Goal: Task Accomplishment & Management: Manage account settings

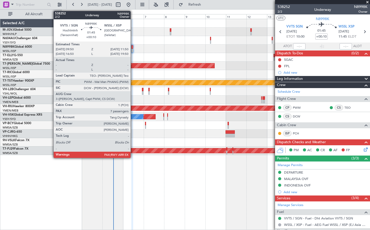
click at [133, 49] on div at bounding box center [132, 51] width 2 height 4
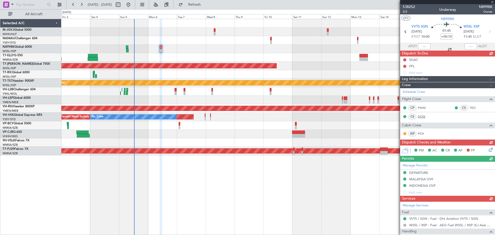
click at [420, 116] on div "Schedule Crew Flight Crew CP PWM CS TEO CS DCW Cabin Crew ISP PCH" at bounding box center [447, 113] width 95 height 51
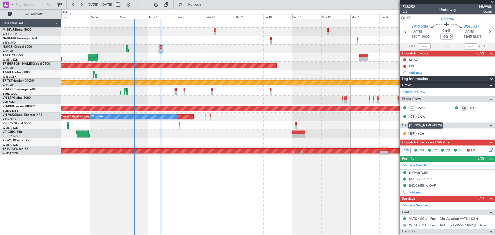
click at [420, 116] on link "DCW" at bounding box center [424, 116] width 12 height 5
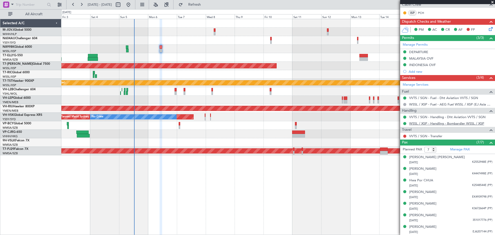
click at [422, 123] on link "WSSL / XSP - Handling - Bombardier WSSL / XSP" at bounding box center [446, 123] width 75 height 4
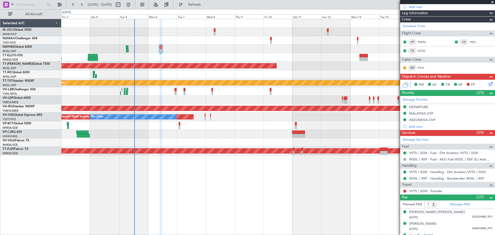
scroll to position [0, 0]
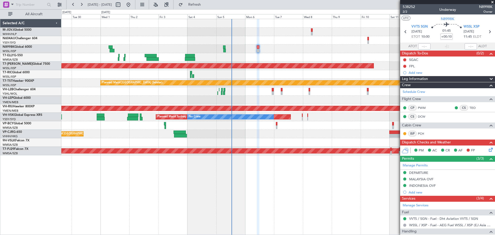
click at [275, 52] on div "Planned Maint Hong Kong (Hong Kong Intl) Planned Maint Singapore (Seletar) Plan…" at bounding box center [277, 87] width 433 height 136
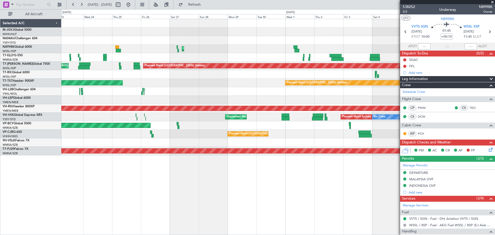
click at [283, 51] on div "Planned Maint Hong Kong (Hong Kong Intl) Planned Maint Dubai (Dubai Intl) MEL D…" at bounding box center [277, 87] width 433 height 136
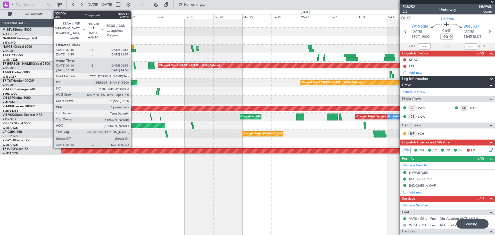
click at [133, 49] on div at bounding box center [132, 51] width 5 height 4
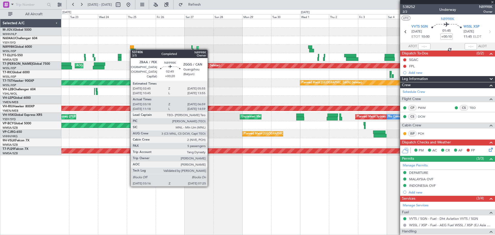
type input "+00:20"
type input "03:33"
type input "06:49"
type input "5"
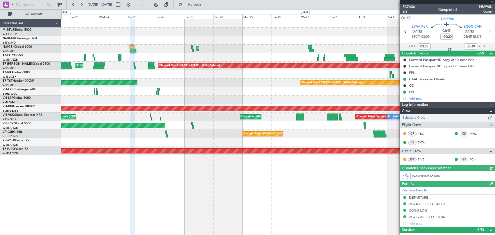
type input "Hafiz Sapuwan (HHAFI)"
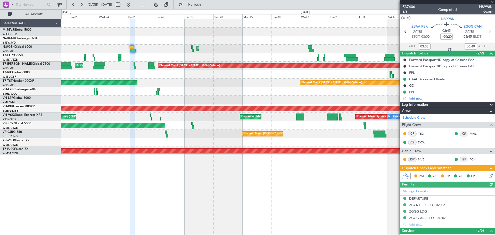
click at [488, 176] on icon at bounding box center [490, 174] width 4 height 4
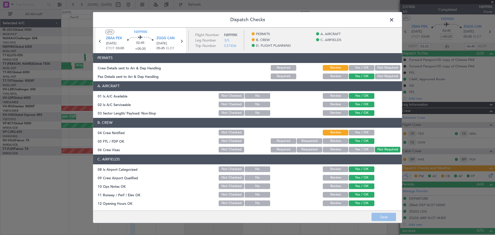
drag, startPoint x: 352, startPoint y: 68, endPoint x: 350, endPoint y: 108, distance: 40.1
click at [352, 71] on div "Yes / OK" at bounding box center [361, 67] width 26 height 7
click at [351, 131] on button "Yes / OK" at bounding box center [362, 133] width 26 height 6
click at [350, 66] on button "Yes / OK" at bounding box center [362, 68] width 26 height 6
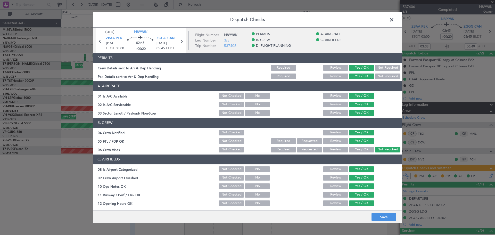
scroll to position [165, 0]
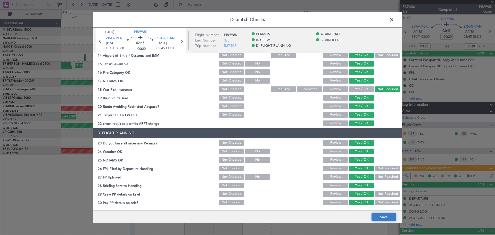
drag, startPoint x: 382, startPoint y: 217, endPoint x: 382, endPoint y: 214, distance: 2.8
click at [382, 214] on button "Save" at bounding box center [383, 217] width 24 height 8
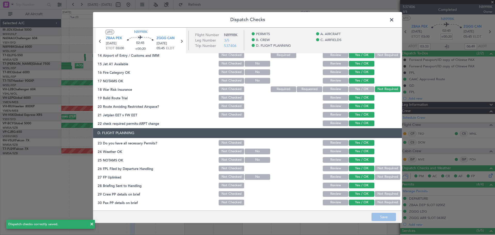
click at [394, 21] on span at bounding box center [394, 21] width 0 height 10
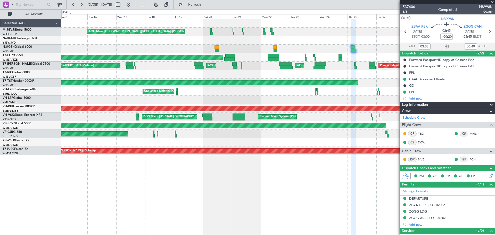
click at [323, 42] on div "Planned Maint Singapore (Seletar) MEL Jakarta (Halim Intl) MEL Jakarta (Halim I…" at bounding box center [277, 87] width 433 height 136
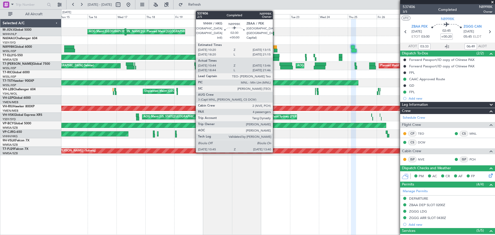
click at [275, 48] on div at bounding box center [275, 47] width 4 height 4
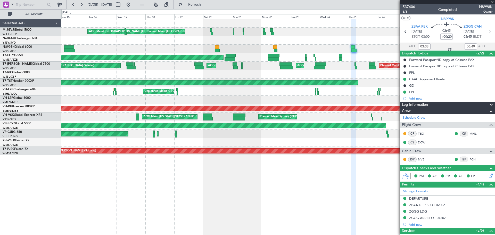
type input "10:54"
type input "13:31"
type input "4"
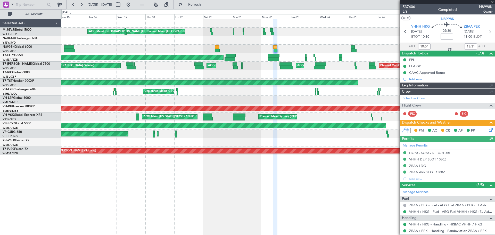
type input "Hafiz Sapuwan (HHAFI)"
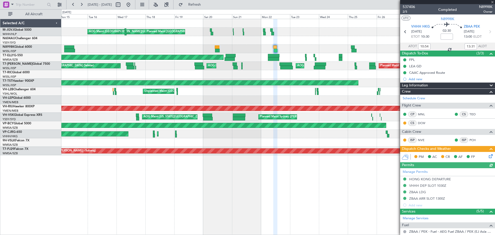
click at [488, 155] on icon at bounding box center [490, 155] width 4 height 4
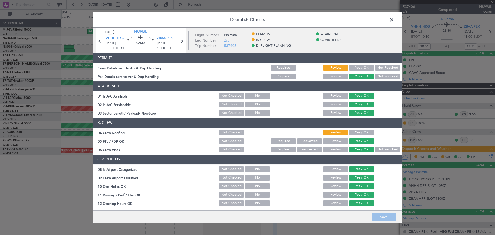
click at [349, 67] on button "Yes / OK" at bounding box center [362, 68] width 26 height 6
click at [351, 130] on button "Yes / OK" at bounding box center [362, 133] width 26 height 6
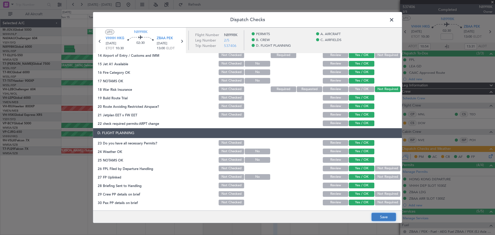
drag, startPoint x: 380, startPoint y: 220, endPoint x: 381, endPoint y: 213, distance: 7.7
click at [380, 219] on button "Save" at bounding box center [383, 217] width 24 height 8
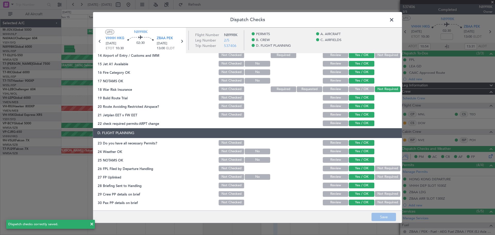
click at [394, 18] on span at bounding box center [394, 21] width 0 height 10
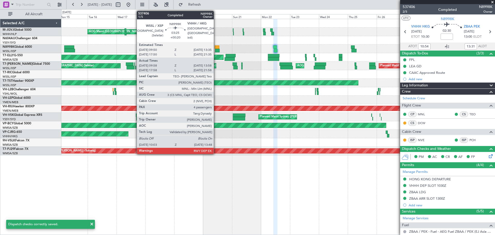
click at [216, 47] on div at bounding box center [217, 47] width 5 height 4
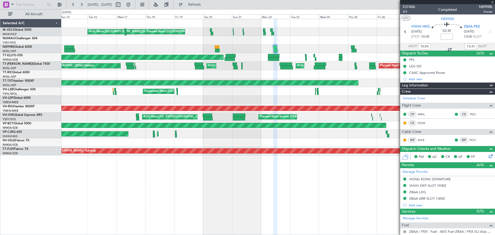
type input "+00:20"
type input "10:08"
type input "13:48"
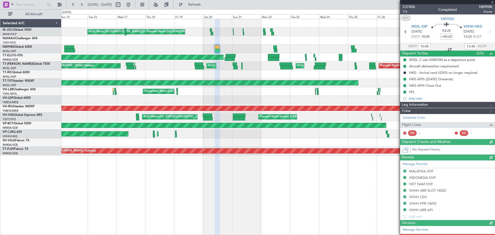
type input "Brien Tan (BTA)"
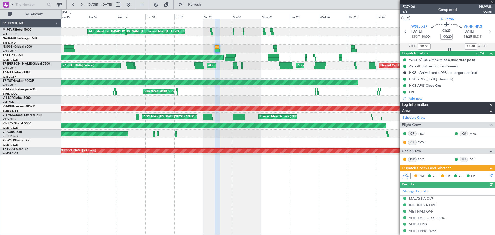
click at [488, 176] on icon at bounding box center [490, 174] width 4 height 4
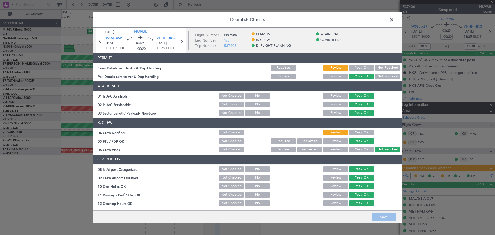
click at [352, 67] on button "Yes / OK" at bounding box center [362, 68] width 26 height 6
click at [352, 134] on button "Yes / OK" at bounding box center [362, 133] width 26 height 6
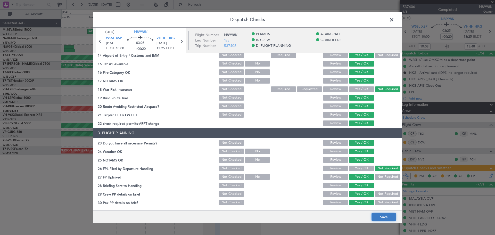
click at [384, 213] on button "Save" at bounding box center [383, 217] width 24 height 8
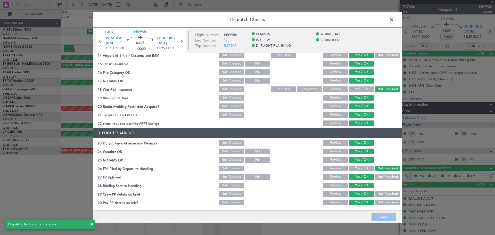
click at [394, 20] on span at bounding box center [394, 21] width 0 height 10
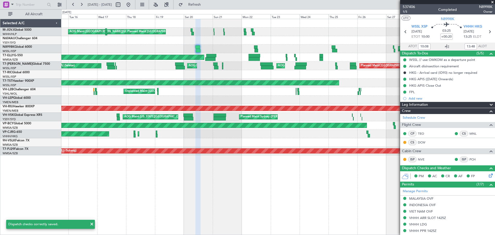
click at [148, 75] on div "MEL Jakarta (Halim Intl) MEL Jakarta (Halim Intl) MEL Jakarta (Halim Intl) AOG …" at bounding box center [277, 87] width 433 height 136
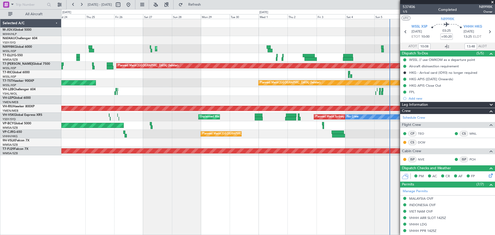
click at [208, 71] on div "Planned Maint Hong Kong (Hong Kong Intl) Planned Maint Dubai (Dubai Intl) MEL D…" at bounding box center [277, 87] width 433 height 136
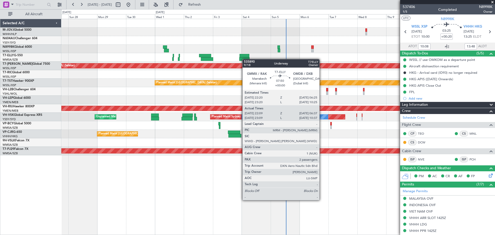
click at [245, 59] on div "Planned Maint [GEOGRAPHIC_DATA] ([GEOGRAPHIC_DATA] Intl) Planned Maint [GEOGRAP…" at bounding box center [277, 87] width 433 height 136
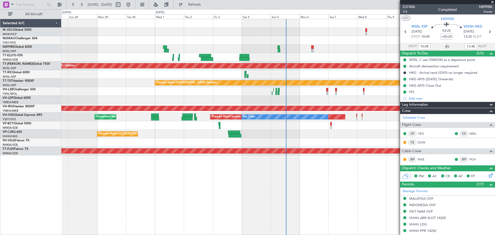
click at [325, 54] on div "Planned Maint Hong Kong (Hong Kong Intl) Planned Maint Singapore (Seletar) Plan…" at bounding box center [277, 87] width 433 height 136
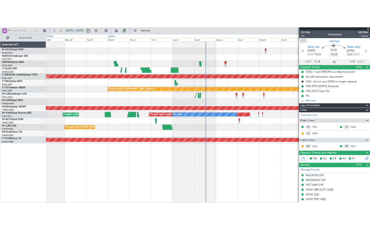
scroll to position [125, 0]
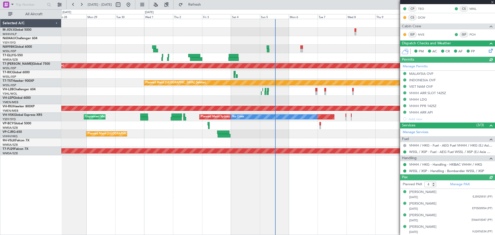
type input "Brien Tan (BTA)"
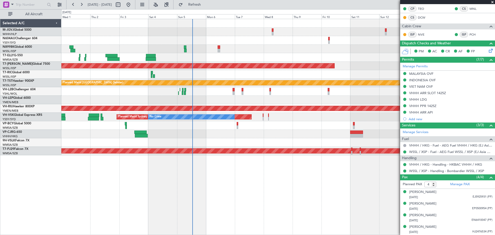
click at [264, 55] on div "Planned Maint Hong Kong (Hong Kong Intl) Planned Maint Singapore (Seletar) Plan…" at bounding box center [277, 87] width 433 height 136
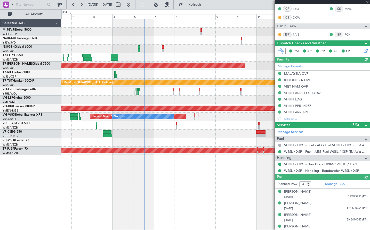
type input "Brien Tan (BTA)"
click at [103, 174] on div "Planned Maint [GEOGRAPHIC_DATA] (Seletar) Planned Maint [GEOGRAPHIC_DATA] (Sele…" at bounding box center [215, 124] width 308 height 211
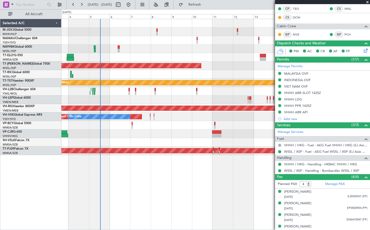
click at [148, 55] on div "Planned Maint Singapore (Seletar) Planned Maint Singapore (Seletar) Planned Mai…" at bounding box center [215, 87] width 308 height 136
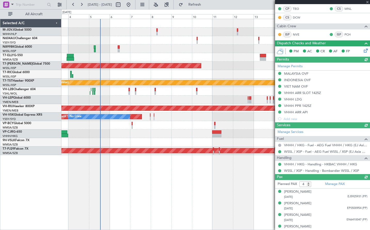
type input "Brien Tan (BTA)"
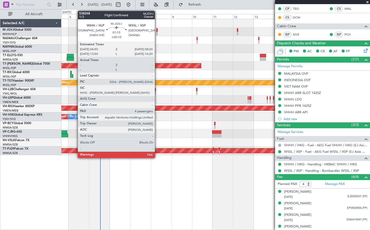
click at [157, 31] on div at bounding box center [156, 30] width 1 height 4
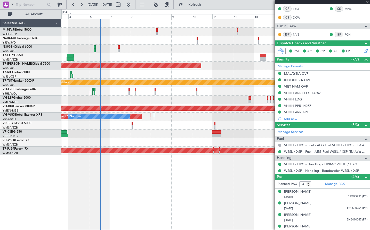
type input "+00:10"
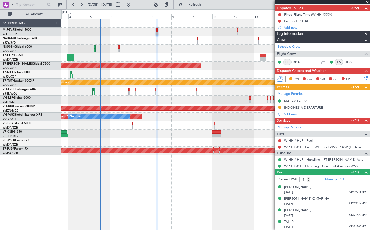
scroll to position [0, 0]
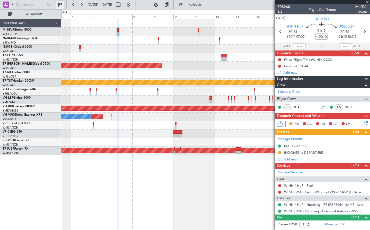
click at [58, 5] on button at bounding box center [59, 5] width 8 height 8
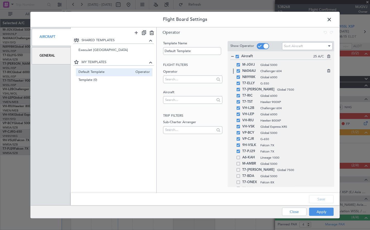
click at [238, 73] on div "N604AU Challenger 604" at bounding box center [280, 71] width 101 height 6
click at [238, 72] on span at bounding box center [237, 70] width 3 height 3
click at [240, 69] on input "checkbox" at bounding box center [240, 69] width 0 height 0
click at [319, 197] on button "Save" at bounding box center [321, 199] width 24 height 8
click at [316, 212] on button "Apply" at bounding box center [321, 212] width 24 height 8
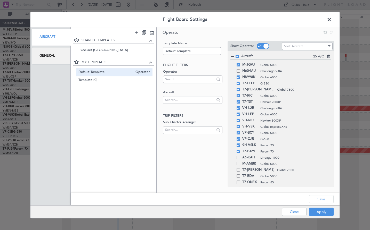
type input "0"
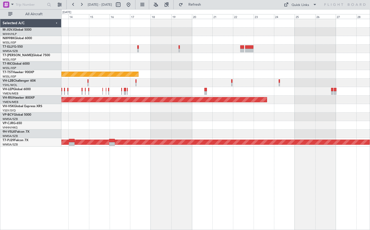
click at [149, 50] on div "Planned Maint [GEOGRAPHIC_DATA] (Seletar) Planned Maint [GEOGRAPHIC_DATA] (Sele…" at bounding box center [215, 83] width 308 height 128
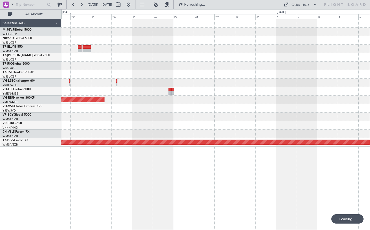
click at [104, 52] on div "Planned Maint Melbourne (Essendon) Planned Maint Kuala Lumpur (Sultan Abdul Azi…" at bounding box center [215, 83] width 308 height 128
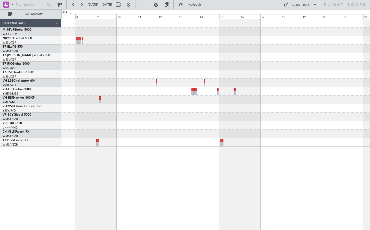
click at [106, 65] on div "Planned Maint [GEOGRAPHIC_DATA] (Sultan [PERSON_NAME] [PERSON_NAME] - Subang)" at bounding box center [215, 83] width 308 height 128
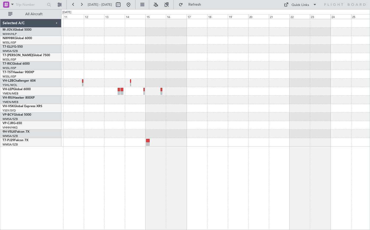
click at [185, 56] on div at bounding box center [215, 83] width 308 height 128
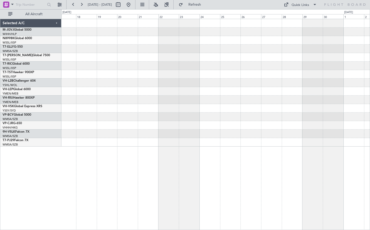
click at [176, 60] on div at bounding box center [215, 83] width 308 height 128
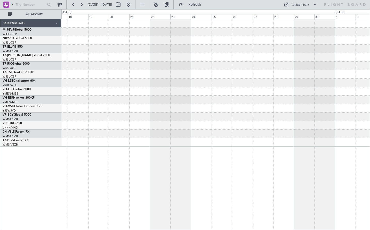
click at [142, 60] on div at bounding box center [215, 83] width 308 height 128
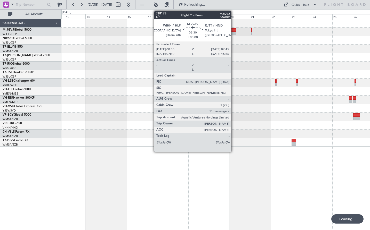
click at [233, 32] on div at bounding box center [233, 34] width 6 height 4
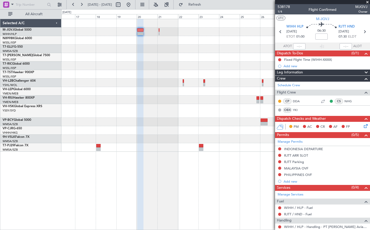
click at [148, 71] on div at bounding box center [215, 85] width 308 height 133
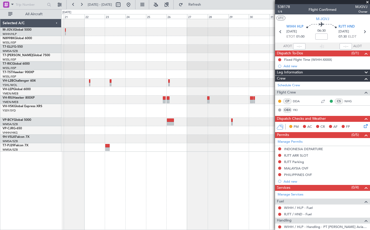
click at [154, 65] on div at bounding box center [215, 85] width 308 height 133
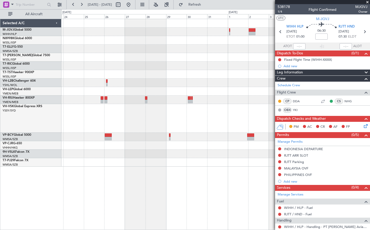
click at [332, 189] on div "Services (0/4)" at bounding box center [322, 188] width 95 height 6
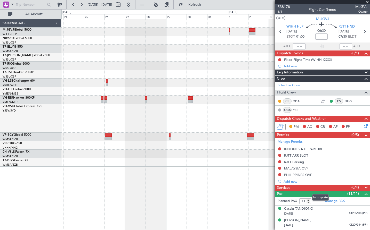
click at [332, 189] on div "Services (0/4)" at bounding box center [322, 188] width 95 height 6
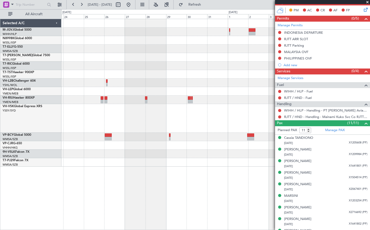
scroll to position [105, 0]
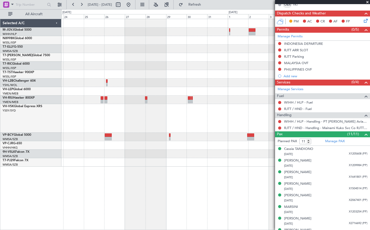
click at [219, 48] on div at bounding box center [215, 49] width 308 height 9
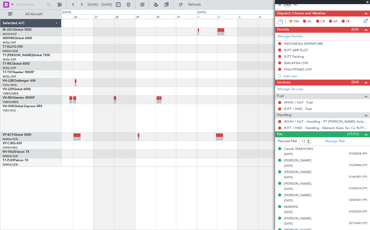
click at [227, 55] on div at bounding box center [215, 93] width 308 height 148
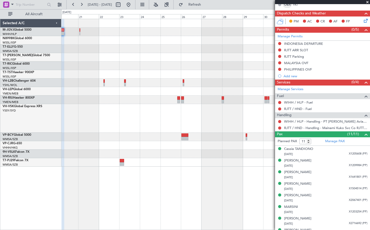
click at [200, 49] on div at bounding box center [215, 93] width 308 height 148
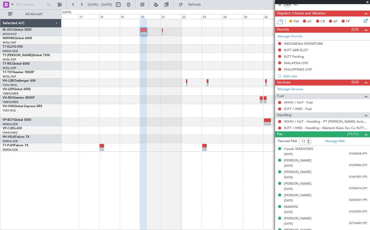
click at [90, 34] on div at bounding box center [215, 32] width 308 height 9
click at [132, 5] on button at bounding box center [128, 5] width 8 height 8
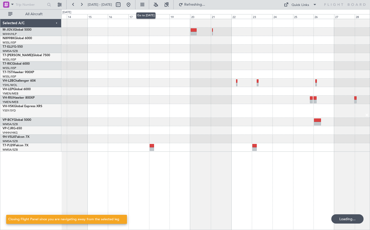
scroll to position [0, 0]
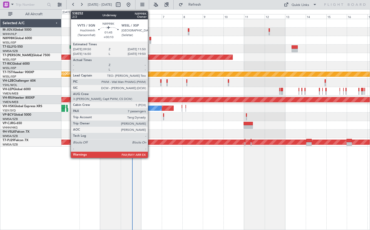
click at [150, 39] on div at bounding box center [150, 39] width 2 height 4
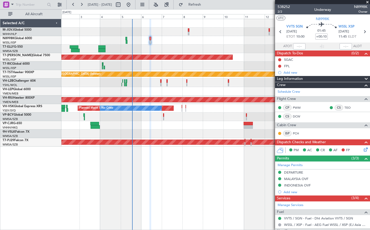
scroll to position [125, 0]
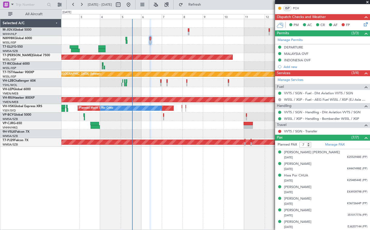
click at [29, 0] on html "02 Oct 2025 - 17 Oct 2025 Refresh Quick Links All Aircraft Planned Maint Singap…" at bounding box center [185, 115] width 370 height 230
click at [246, 58] on div "Planned Maint [GEOGRAPHIC_DATA] (Seletar)" at bounding box center [215, 57] width 308 height 9
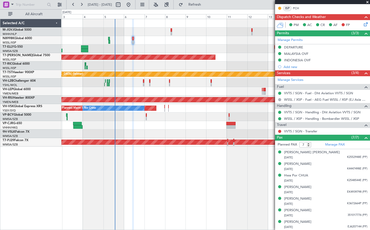
click at [221, 51] on div at bounding box center [215, 49] width 308 height 9
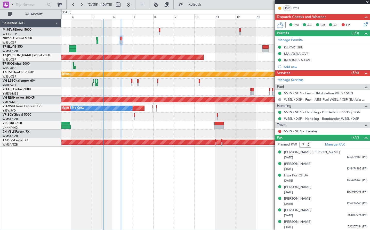
click at [186, 54] on div "Planned Maint Singapore (Seletar) Planned Maint Singapore (Seletar) Planned Mai…" at bounding box center [215, 83] width 308 height 128
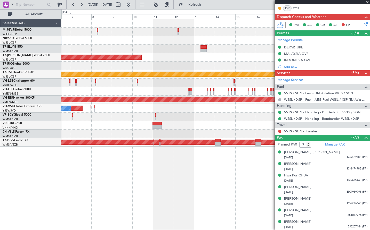
click at [133, 67] on div "Planned Maint [GEOGRAPHIC_DATA] (Seletar) Planned Maint [GEOGRAPHIC_DATA] (Sele…" at bounding box center [215, 83] width 308 height 128
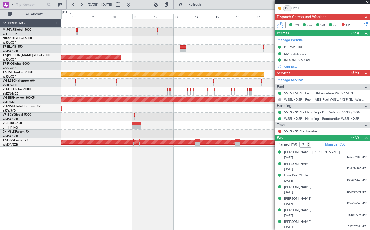
click at [191, 59] on div "Planned Maint [GEOGRAPHIC_DATA] (Seletar) Planned Maint [GEOGRAPHIC_DATA] (Sele…" at bounding box center [215, 83] width 308 height 128
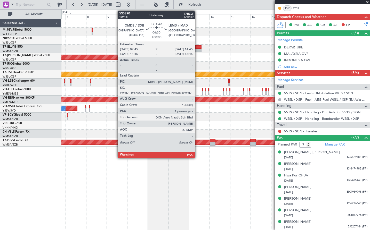
click at [197, 47] on div at bounding box center [198, 47] width 6 height 4
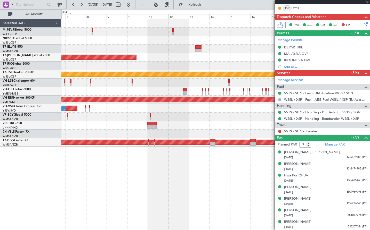
type input "1"
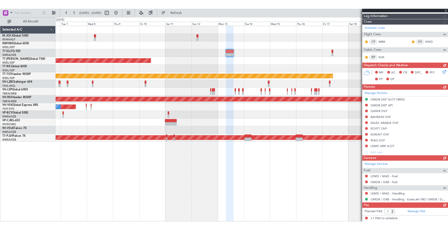
scroll to position [70, 0]
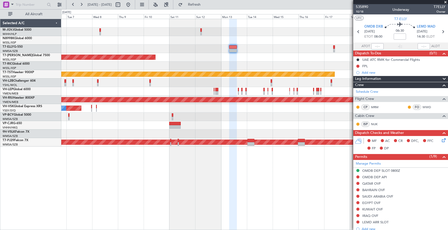
scroll to position [70, 0]
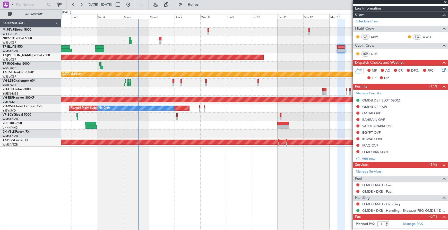
click at [218, 45] on div at bounding box center [254, 49] width 387 height 9
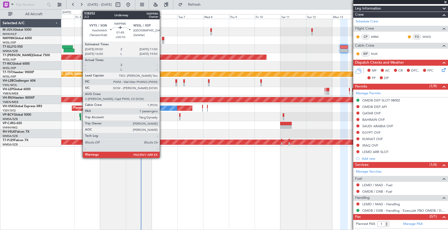
click at [162, 38] on div at bounding box center [163, 39] width 2 height 4
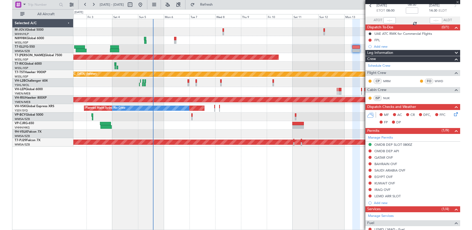
scroll to position [0, 0]
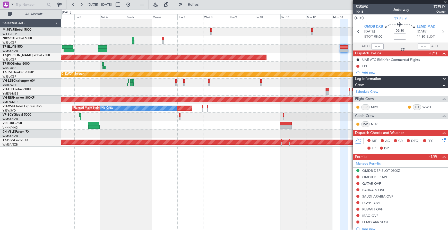
type input "+00:10"
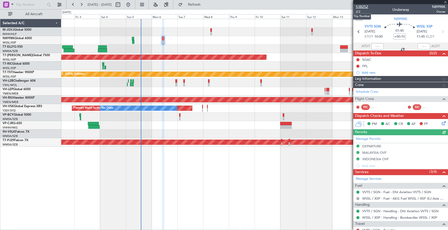
click at [359, 7] on span "538252" at bounding box center [362, 6] width 12 height 5
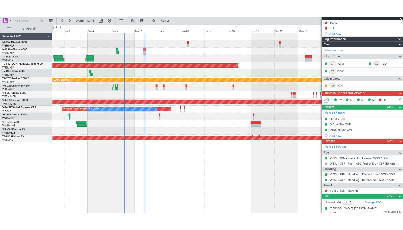
scroll to position [86, 0]
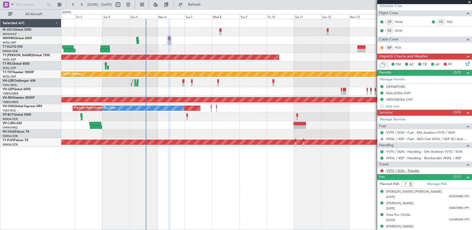
click at [390, 170] on link "VVTS / SGN - Transfer" at bounding box center [403, 171] width 33 height 4
click at [436, 185] on link "Manage PAX" at bounding box center [438, 184] width 20 height 5
click at [435, 184] on link "Manage PAX" at bounding box center [438, 184] width 20 height 5
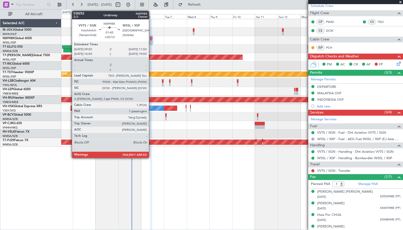
click at [151, 41] on div at bounding box center [151, 42] width 2 height 4
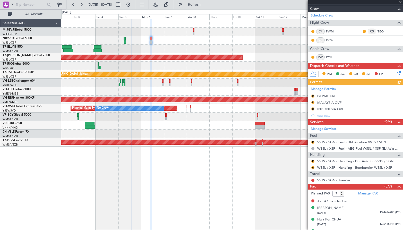
scroll to position [109, 0]
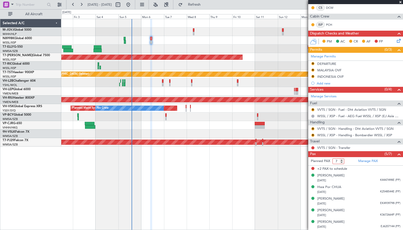
click at [343, 163] on input "7" at bounding box center [339, 162] width 12 height 6
click at [342, 163] on input "6" at bounding box center [339, 162] width 12 height 6
type input "5"
click at [342, 163] on input "5" at bounding box center [339, 162] width 12 height 6
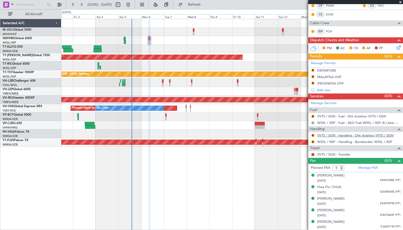
click at [370, 134] on link "VVTS / SGN - Handling - Dht Aviation VVTS / SGN" at bounding box center [356, 135] width 76 height 4
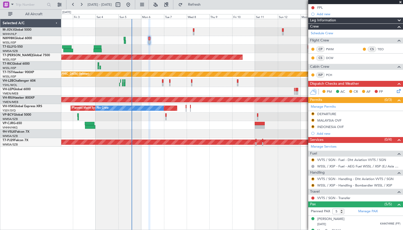
scroll to position [16, 0]
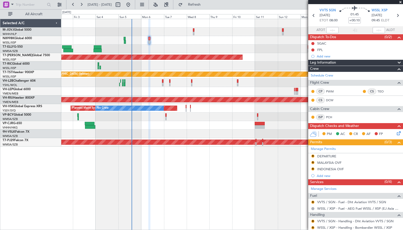
drag, startPoint x: 322, startPoint y: 48, endPoint x: 203, endPoint y: 25, distance: 121.6
click at [315, 47] on div "FPL" at bounding box center [356, 50] width 95 height 6
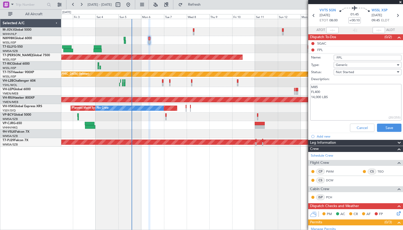
click at [345, 96] on textarea "M85 FL400 14,000 LBS" at bounding box center [356, 102] width 91 height 37
click at [314, 98] on textarea "M85 FL400 14,000 LBS" at bounding box center [356, 102] width 91 height 37
click at [345, 97] on textarea "M85 FL400 21,000 LBS" at bounding box center [356, 102] width 91 height 37
click at [347, 102] on textarea "M85 FL400 21,000 LBS" at bounding box center [356, 102] width 91 height 37
paste textarea "Service required at VVTS i) fuel uplift , ii) potable water and iii) 15kg wet i…"
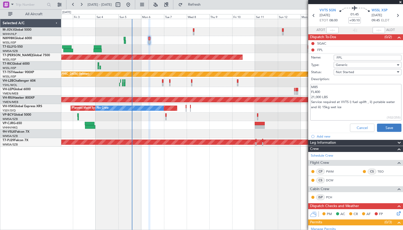
type textarea "M85 FL400 21,000 LBS Service required at VVTS i) fuel uplift , ii) potable wate…"
click at [381, 127] on button "Save" at bounding box center [389, 128] width 24 height 8
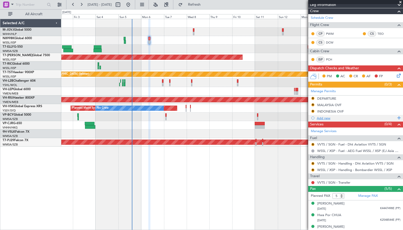
scroll to position [102, 0]
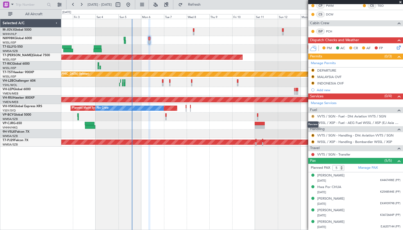
click at [313, 116] on button "R" at bounding box center [313, 116] width 3 height 3
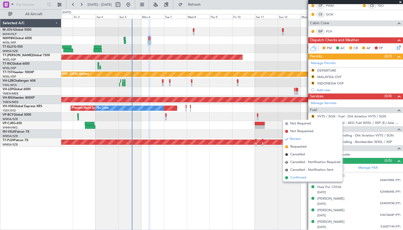
click at [299, 179] on span "Confirmed" at bounding box center [298, 177] width 16 height 5
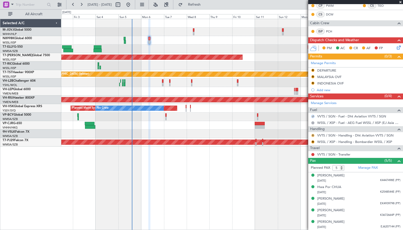
click at [313, 135] on button "R" at bounding box center [313, 135] width 3 height 3
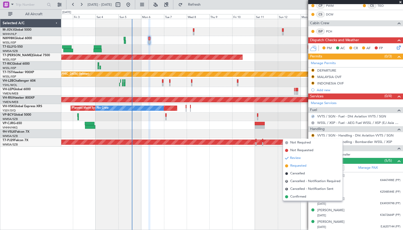
click at [293, 165] on span "Requested" at bounding box center [298, 165] width 16 height 5
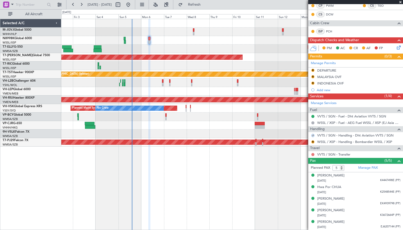
click at [314, 155] on button at bounding box center [313, 154] width 3 height 3
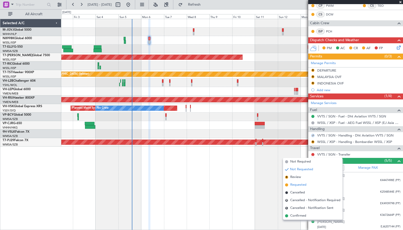
click at [296, 183] on span "Requested" at bounding box center [298, 184] width 16 height 5
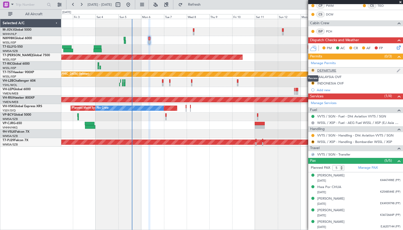
click at [314, 70] on button "R" at bounding box center [313, 70] width 3 height 3
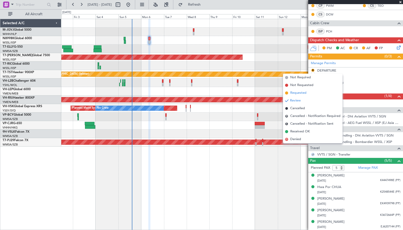
click at [303, 93] on span "Requested" at bounding box center [298, 92] width 16 height 5
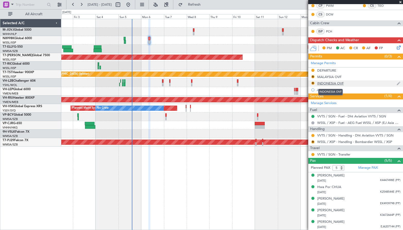
click at [337, 84] on div "INDONESIA OVF" at bounding box center [331, 83] width 27 height 4
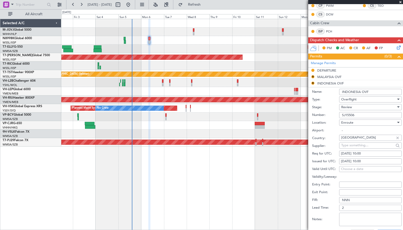
click at [354, 106] on div "Review" at bounding box center [369, 107] width 55 height 8
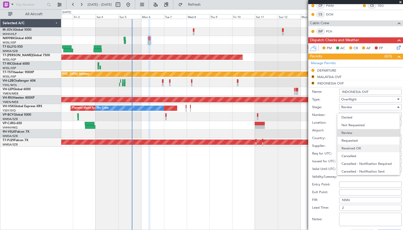
click at [352, 151] on span "Received OK" at bounding box center [369, 149] width 54 height 8
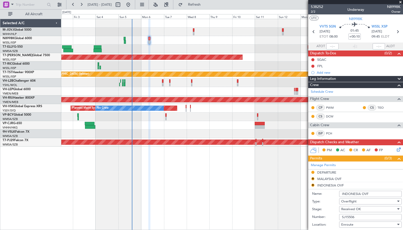
scroll to position [129, 0]
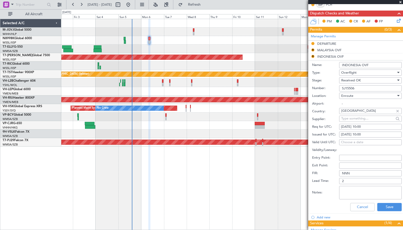
click at [352, 135] on div "[DATE] 10:00" at bounding box center [370, 134] width 59 height 5
select select "10"
select select "2025"
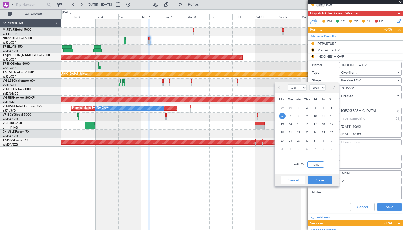
click at [321, 164] on input "10:00" at bounding box center [316, 165] width 16 height 6
type input "08:00"
click at [320, 179] on button "Save" at bounding box center [320, 180] width 24 height 8
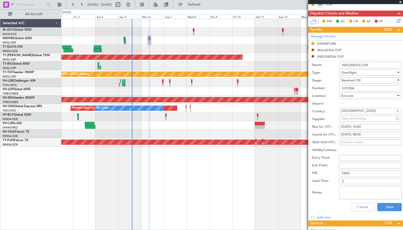
click at [346, 128] on div "[DATE] 10:00" at bounding box center [370, 126] width 59 height 5
select select "10"
select select "2025"
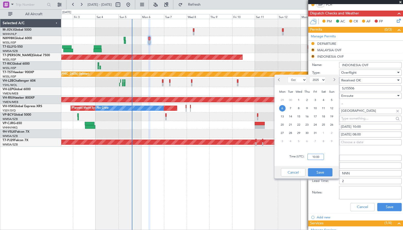
click at [320, 156] on input "10:00" at bounding box center [316, 157] width 16 height 6
type input "1"
type input "08:00"
drag, startPoint x: 321, startPoint y: 171, endPoint x: 193, endPoint y: 156, distance: 128.9
click at [316, 169] on button "Save" at bounding box center [320, 172] width 24 height 8
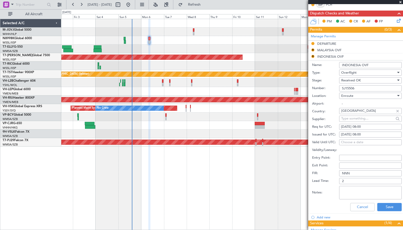
drag, startPoint x: 348, startPoint y: 193, endPoint x: 345, endPoint y: 193, distance: 2.8
click at [347, 193] on textarea "Notes:" at bounding box center [370, 192] width 63 height 13
paste textarea "(validity period 0000z [DATE] - 2359z [DATE])"
type textarea "(validity period 0000z [DATE] - 2359z [DATE])"
click at [389, 210] on button "Save" at bounding box center [390, 207] width 24 height 8
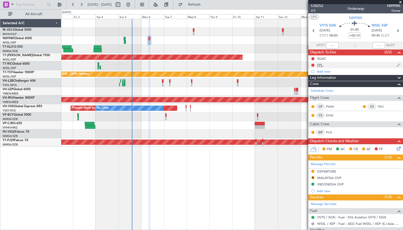
scroll to position [0, 0]
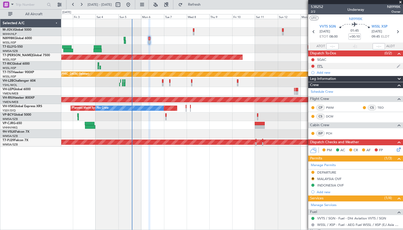
click at [326, 67] on div "FPL" at bounding box center [356, 66] width 95 height 6
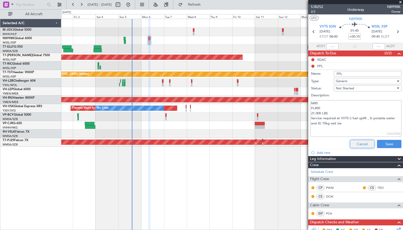
click at [356, 144] on button "Cancel" at bounding box center [362, 144] width 24 height 8
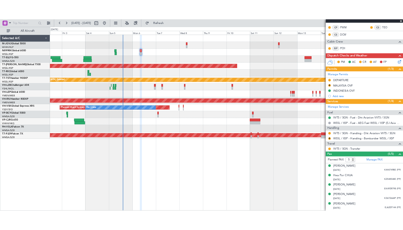
scroll to position [97, 0]
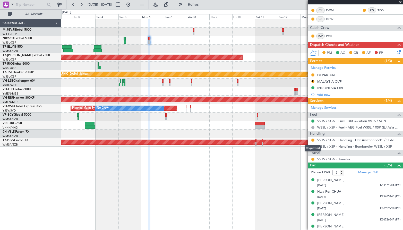
click at [313, 146] on div "Requested" at bounding box center [313, 148] width 16 height 6
click at [314, 146] on button "R" at bounding box center [313, 146] width 3 height 3
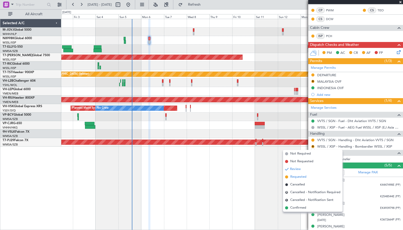
click at [305, 177] on span "Requested" at bounding box center [298, 176] width 16 height 5
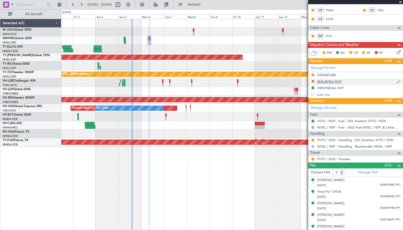
click at [313, 82] on button "R" at bounding box center [313, 81] width 3 height 3
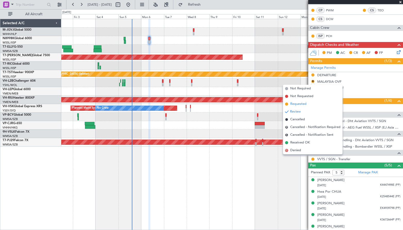
click at [306, 103] on span "Requested" at bounding box center [298, 104] width 16 height 5
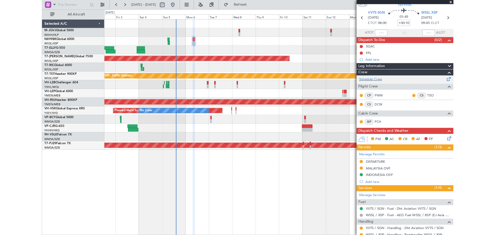
scroll to position [0, 0]
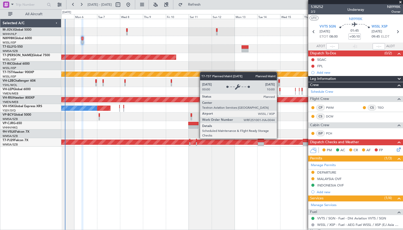
click at [202, 72] on div "Planned Maint [GEOGRAPHIC_DATA] (Seletar) Planned Maint [GEOGRAPHIC_DATA] (Sele…" at bounding box center [232, 83] width 342 height 128
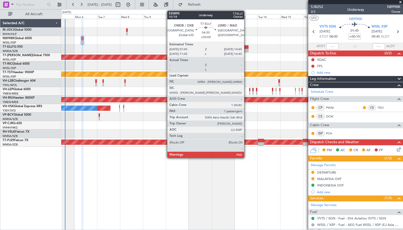
click at [247, 48] on div at bounding box center [245, 47] width 7 height 4
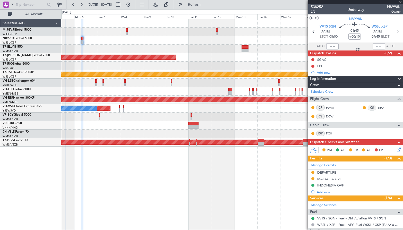
type input "1"
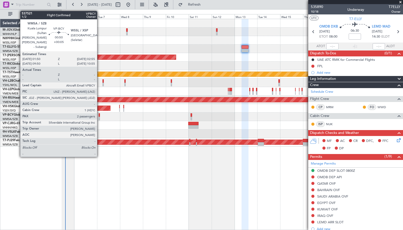
click at [99, 115] on div at bounding box center [99, 115] width 1 height 4
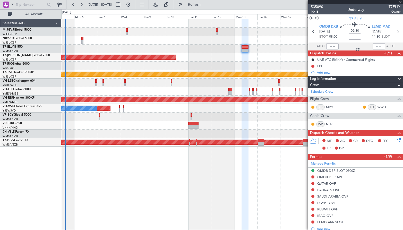
type input "+00:05"
type input "2"
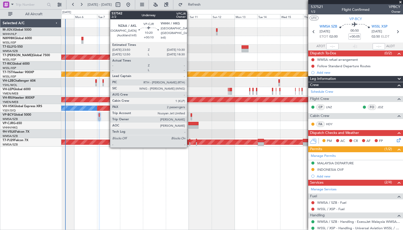
click at [189, 127] on div at bounding box center [193, 127] width 10 height 4
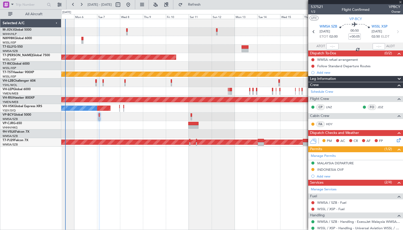
type input "+00:10"
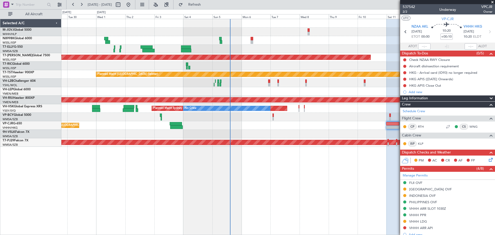
click at [275, 131] on div at bounding box center [277, 134] width 433 height 9
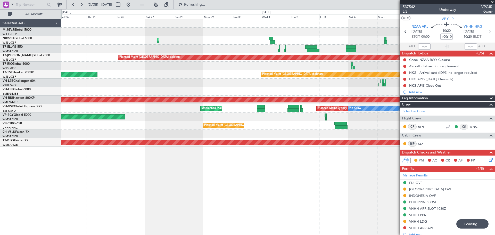
click at [297, 134] on div at bounding box center [277, 134] width 433 height 9
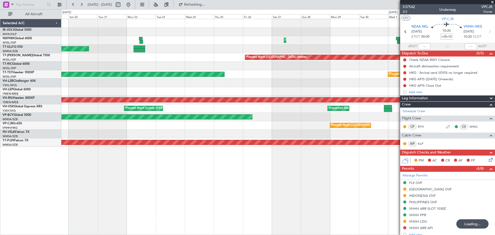
click at [221, 134] on div at bounding box center [277, 134] width 433 height 9
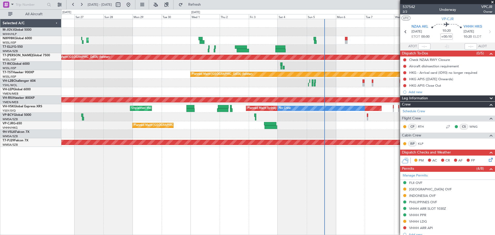
click at [98, 146] on div "Planned Maint [GEOGRAPHIC_DATA] ([GEOGRAPHIC_DATA] Intl) Planned Maint [GEOGRAP…" at bounding box center [277, 83] width 433 height 128
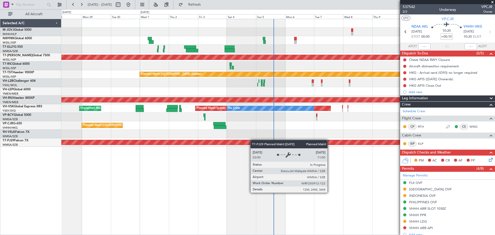
click at [243, 142] on div "Planned Maint [GEOGRAPHIC_DATA] ([GEOGRAPHIC_DATA] Intl) Planned Maint [GEOGRAP…" at bounding box center [277, 83] width 433 height 128
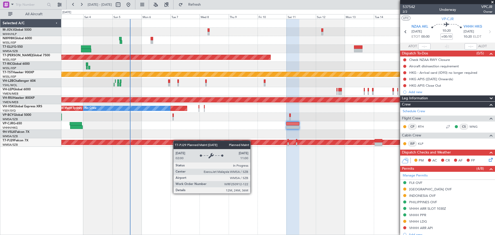
click at [176, 140] on div "Planned Maint [GEOGRAPHIC_DATA] (Seletar) Planned Maint [GEOGRAPHIC_DATA] (Sele…" at bounding box center [277, 83] width 433 height 128
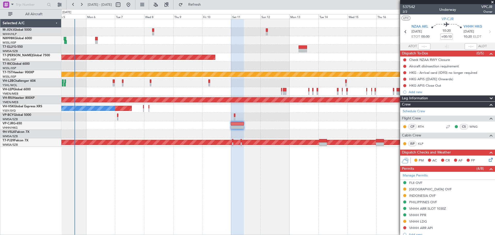
click at [282, 126] on div "Planned Maint [GEOGRAPHIC_DATA] (Seletar) Planned Maint [GEOGRAPHIC_DATA] (Sele…" at bounding box center [277, 83] width 433 height 128
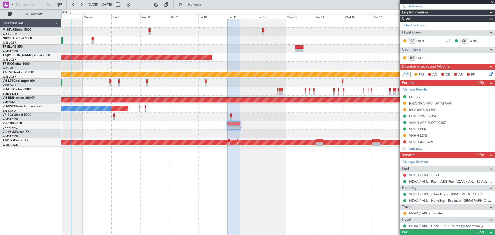
scroll to position [118, 0]
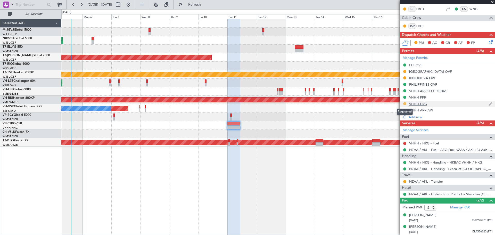
click at [404, 103] on button at bounding box center [404, 103] width 3 height 3
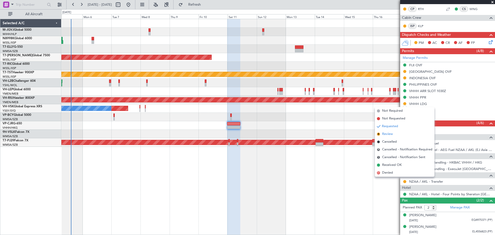
click at [390, 134] on span "Review" at bounding box center [387, 133] width 11 height 5
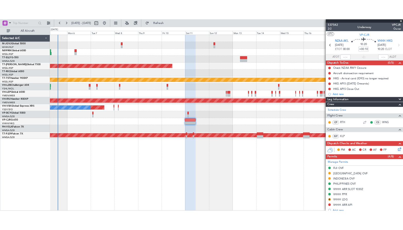
scroll to position [86, 0]
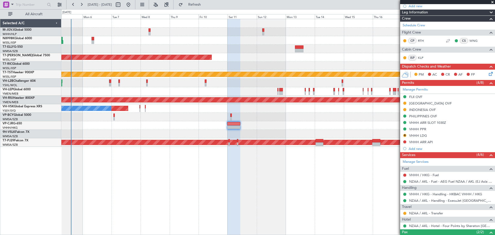
click at [392, 120] on div at bounding box center [277, 117] width 433 height 9
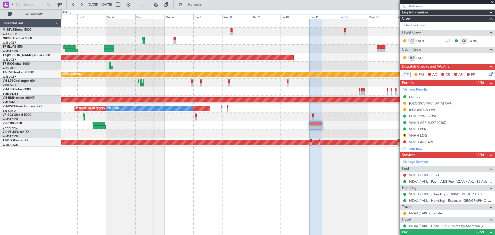
click at [352, 59] on div "Planned Maint [GEOGRAPHIC_DATA] (Seletar)" at bounding box center [277, 57] width 433 height 9
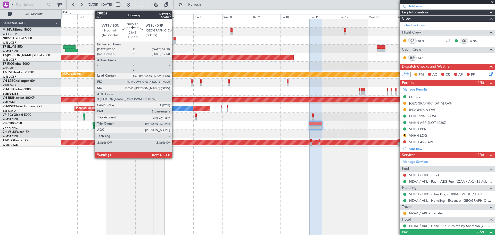
click at [174, 40] on div at bounding box center [174, 39] width 3 height 4
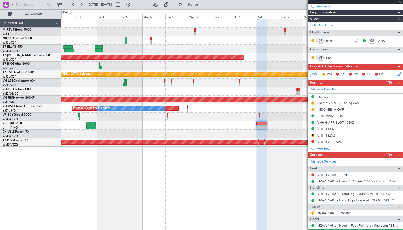
type input "5"
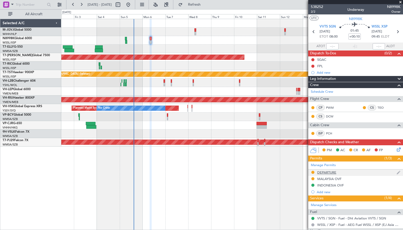
scroll to position [102, 0]
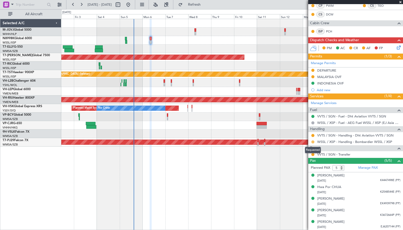
click at [314, 142] on button at bounding box center [313, 141] width 3 height 3
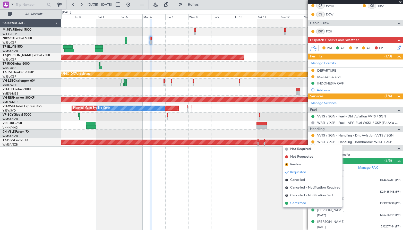
click at [295, 202] on span "Confirmed" at bounding box center [298, 203] width 16 height 5
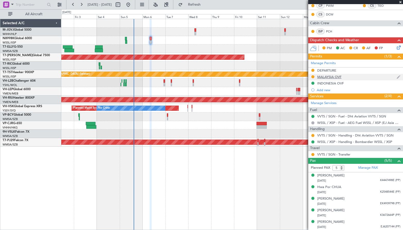
click at [322, 77] on div "MALAYSIA OVF" at bounding box center [330, 77] width 24 height 4
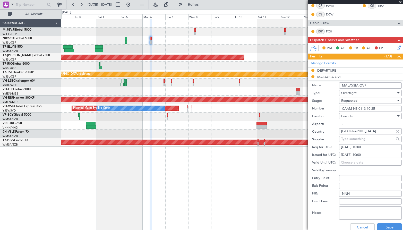
drag, startPoint x: 358, startPoint y: 154, endPoint x: 355, endPoint y: 154, distance: 2.6
click at [357, 154] on div "[DATE] 10:00" at bounding box center [370, 155] width 59 height 5
select select "10"
select select "2025"
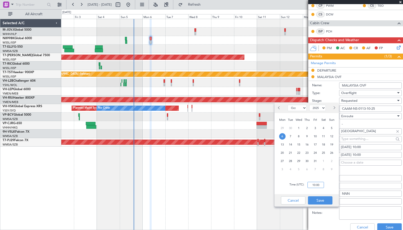
click at [321, 184] on input "10:00" at bounding box center [316, 185] width 16 height 6
drag, startPoint x: 321, startPoint y: 184, endPoint x: 302, endPoint y: 183, distance: 19.6
click at [302, 183] on div "Time (UTC): 00:00" at bounding box center [307, 185] width 64 height 19
type input "08:00"
click at [318, 202] on button "Save" at bounding box center [320, 200] width 24 height 8
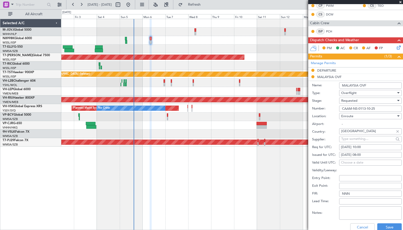
click at [353, 146] on div "[DATE] 10:00" at bounding box center [370, 147] width 59 height 5
select select "10"
select select "2025"
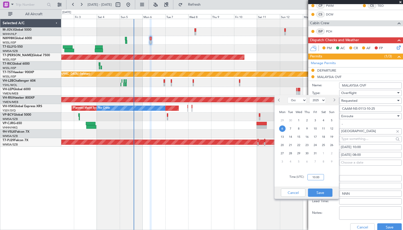
drag, startPoint x: 318, startPoint y: 175, endPoint x: 318, endPoint y: 178, distance: 3.4
click at [318, 176] on input "10:00" at bounding box center [316, 177] width 16 height 6
type input "08:00"
click at [321, 192] on button "Save" at bounding box center [320, 193] width 24 height 8
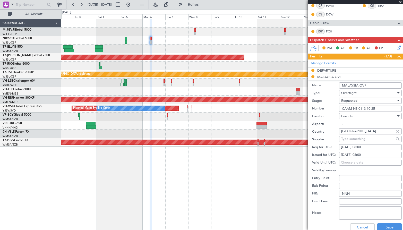
click at [350, 102] on span "Requested" at bounding box center [350, 100] width 16 height 5
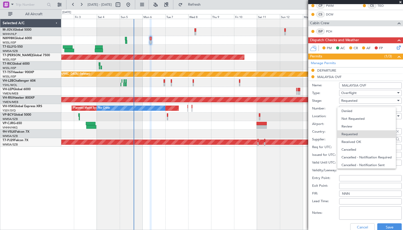
scroll to position [2, 0]
click at [356, 138] on span "Received OK" at bounding box center [369, 140] width 54 height 8
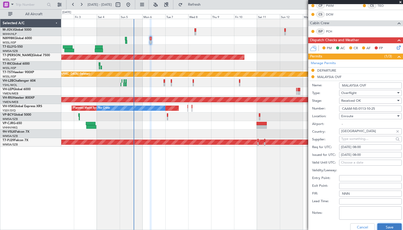
click at [386, 227] on button "Save" at bounding box center [390, 227] width 24 height 8
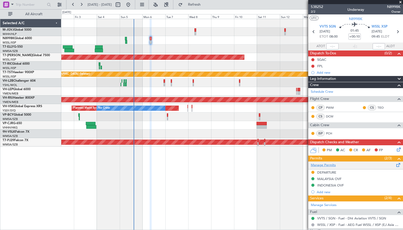
scroll to position [102, 0]
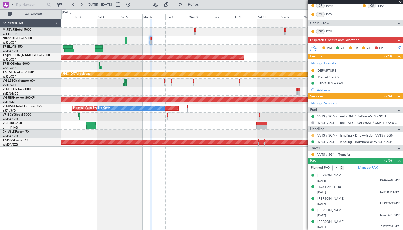
click at [313, 136] on button at bounding box center [313, 135] width 3 height 3
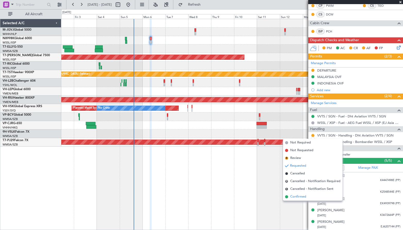
click at [293, 196] on span "Confirmed" at bounding box center [298, 196] width 16 height 5
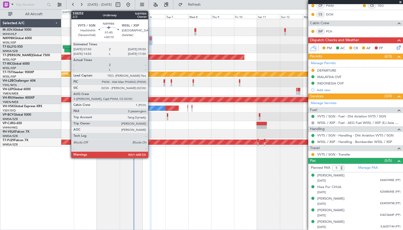
click at [151, 40] on div at bounding box center [151, 42] width 2 height 4
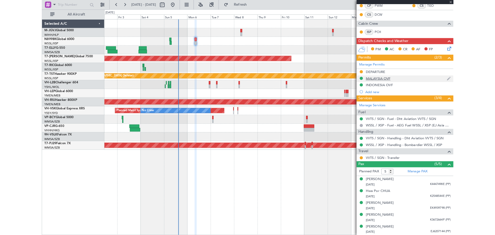
scroll to position [0, 0]
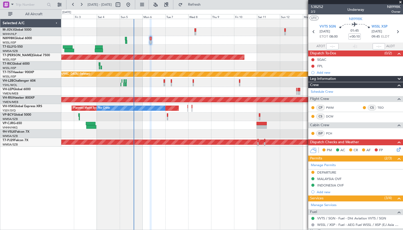
drag, startPoint x: 321, startPoint y: 8, endPoint x: 291, endPoint y: 40, distance: 44.1
click at [291, 40] on fb-app "[DATE] - [DATE] Refresh Quick Links All Aircraft Planned Maint [GEOGRAPHIC_DATA…" at bounding box center [201, 117] width 403 height 226
click at [320, 5] on span "538252" at bounding box center [317, 6] width 12 height 5
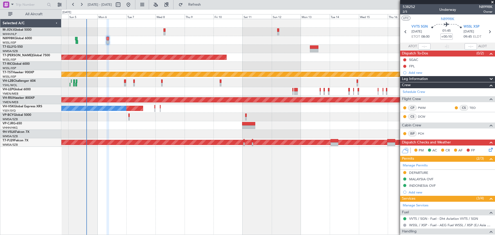
click at [273, 69] on div at bounding box center [277, 66] width 433 height 9
click at [266, 71] on div "Planned Maint [GEOGRAPHIC_DATA] (Seletar) Planned Maint [GEOGRAPHIC_DATA] (Sele…" at bounding box center [277, 83] width 433 height 128
click at [219, 62] on div "Planned Maint [GEOGRAPHIC_DATA] (Seletar) Planned Maint [GEOGRAPHIC_DATA] (Sele…" at bounding box center [277, 83] width 433 height 128
click at [276, 69] on div "Planned Maint [GEOGRAPHIC_DATA] (Seletar) Planned Maint [GEOGRAPHIC_DATA] (Sele…" at bounding box center [277, 83] width 433 height 128
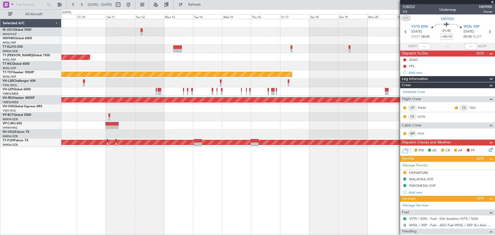
click at [219, 62] on div "Planned Maint [GEOGRAPHIC_DATA] (Seletar) Planned Maint [GEOGRAPHIC_DATA] (Sele…" at bounding box center [277, 83] width 433 height 128
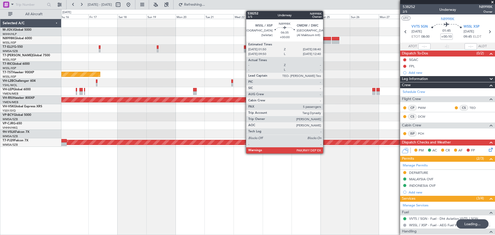
click at [325, 38] on div at bounding box center [327, 39] width 9 height 4
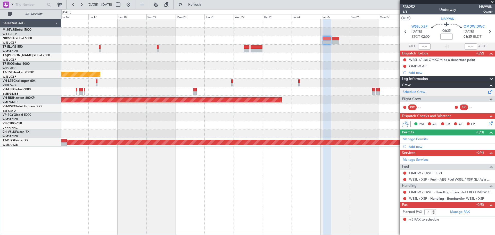
click at [425, 91] on link "Schedule Crew" at bounding box center [414, 91] width 22 height 5
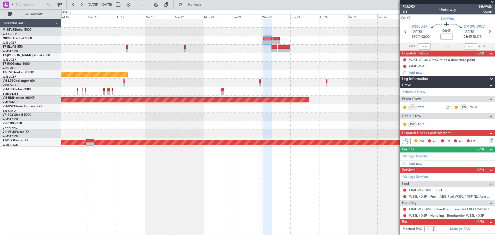
click at [152, 64] on div "Planned Maint [GEOGRAPHIC_DATA] (Seletar) Planned Maint [GEOGRAPHIC_DATA] ([GEO…" at bounding box center [277, 83] width 433 height 128
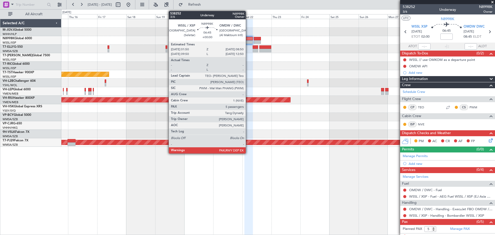
click at [248, 40] on div at bounding box center [248, 39] width 9 height 4
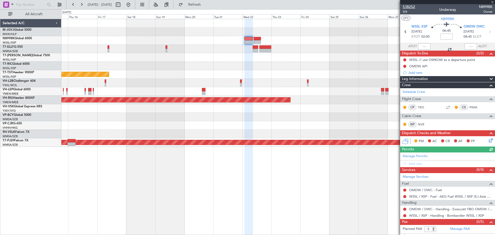
click at [409, 7] on span "538252" at bounding box center [409, 6] width 12 height 5
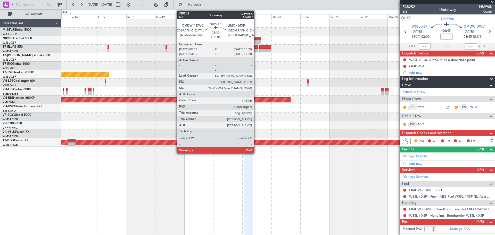
click at [256, 38] on div at bounding box center [257, 39] width 7 height 4
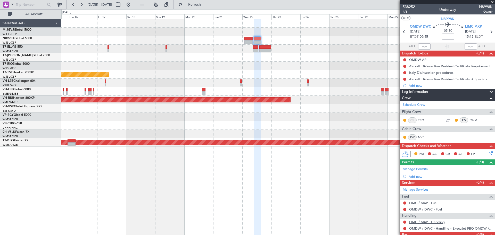
click at [426, 222] on link "LIMC / MXP - Handling" at bounding box center [427, 222] width 36 height 4
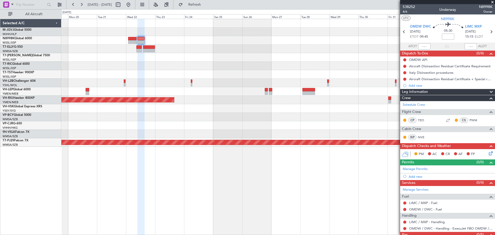
click at [206, 79] on div "Planned Maint [GEOGRAPHIC_DATA] (Seletar) Planned Maint [GEOGRAPHIC_DATA] ([GEO…" at bounding box center [277, 83] width 433 height 128
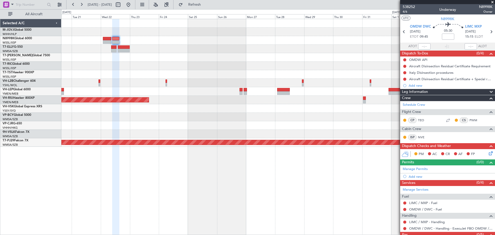
click at [155, 88] on div "Planned Maint [GEOGRAPHIC_DATA] (Seletar) Planned Maint [GEOGRAPHIC_DATA] ([GEO…" at bounding box center [277, 83] width 433 height 128
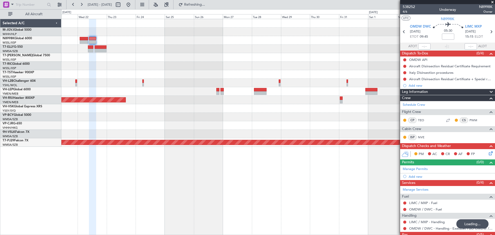
click at [345, 57] on div at bounding box center [277, 57] width 433 height 9
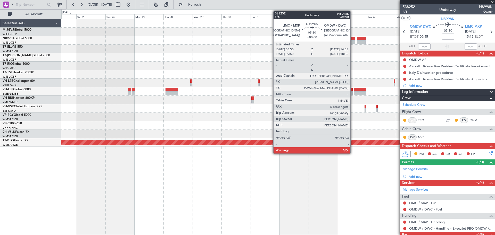
click at [353, 40] on div at bounding box center [351, 42] width 7 height 4
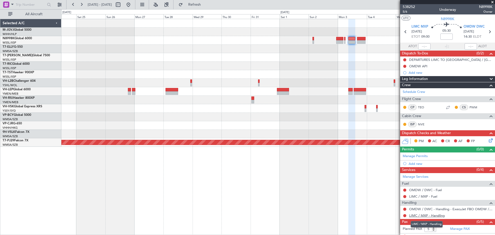
click at [433, 215] on link "LIMC / MXP - Handling" at bounding box center [427, 215] width 36 height 4
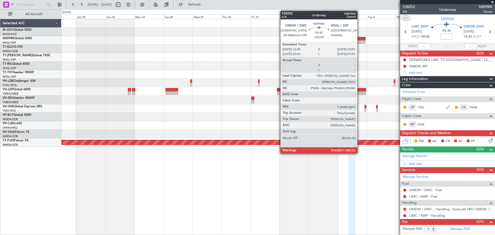
click at [360, 40] on div at bounding box center [361, 42] width 9 height 4
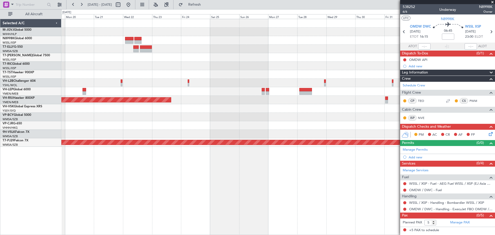
click at [297, 59] on div "Planned Maint [GEOGRAPHIC_DATA] (Seletar) Planned Maint [GEOGRAPHIC_DATA] ([GEO…" at bounding box center [277, 83] width 433 height 128
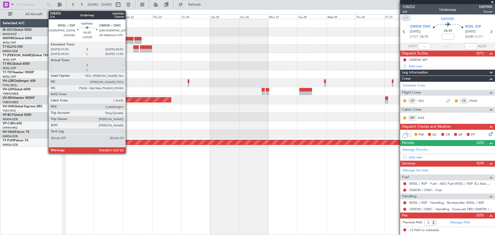
click at [128, 38] on div at bounding box center [129, 39] width 9 height 4
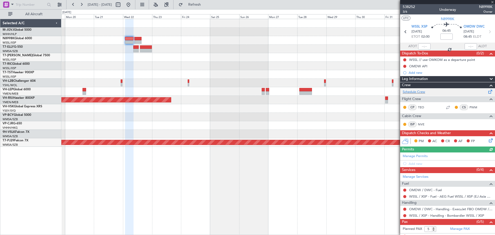
scroll to position [5, 0]
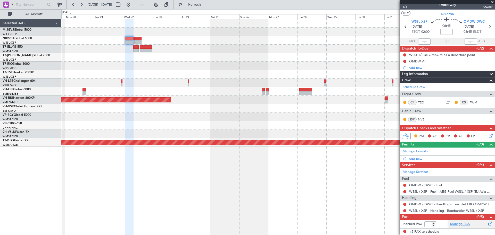
click at [448, 224] on link "Manage PAX" at bounding box center [460, 223] width 20 height 5
click at [433, 225] on input "4" at bounding box center [430, 224] width 12 height 6
click at [433, 225] on input "3" at bounding box center [430, 224] width 12 height 6
click at [433, 225] on input "2" at bounding box center [430, 224] width 12 height 6
type input "1"
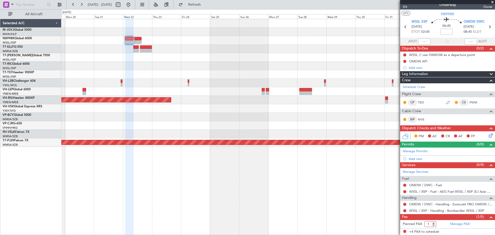
click at [433, 225] on input "1" at bounding box center [430, 224] width 12 height 6
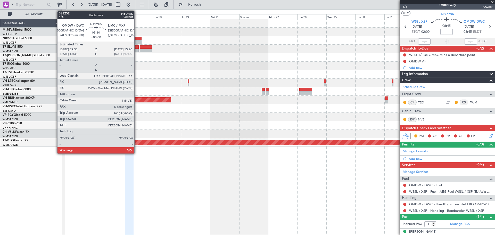
click at [137, 41] on div at bounding box center [137, 42] width 7 height 4
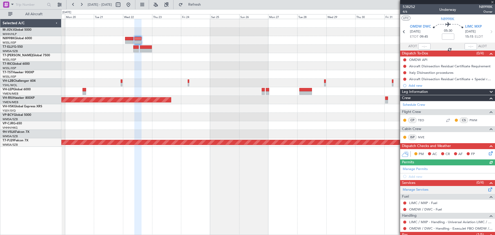
scroll to position [29, 0]
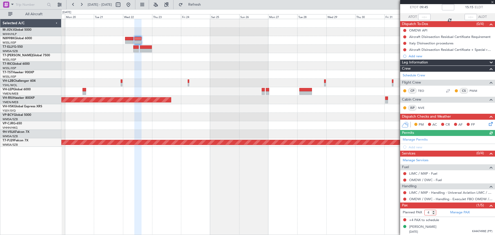
click at [433, 213] on input "4" at bounding box center [430, 213] width 12 height 6
click at [433, 213] on input "3" at bounding box center [430, 213] width 12 height 6
click at [433, 213] on input "2" at bounding box center [430, 213] width 12 height 6
type input "1"
click at [433, 213] on input "1" at bounding box center [430, 213] width 12 height 6
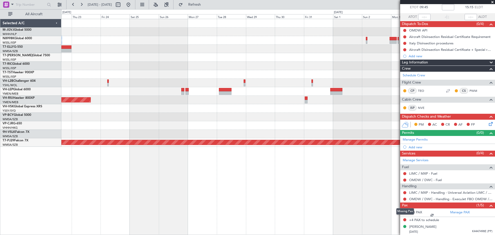
click at [240, 46] on div at bounding box center [277, 49] width 433 height 9
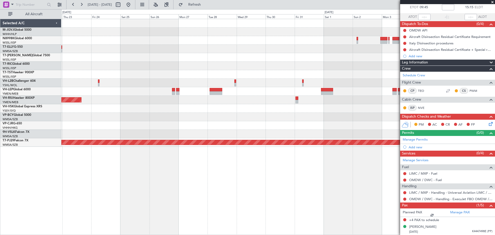
scroll to position [23, 0]
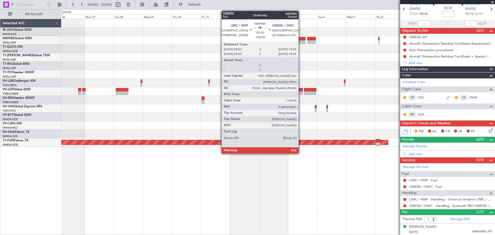
click at [301, 40] on div at bounding box center [301, 42] width 7 height 4
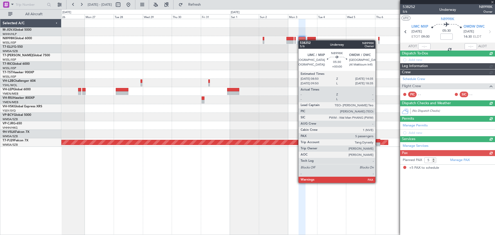
scroll to position [0, 0]
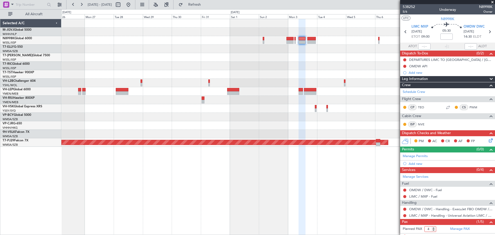
click at [433, 230] on input "4" at bounding box center [430, 229] width 12 height 6
click at [433, 230] on input "3" at bounding box center [430, 229] width 12 height 6
click at [433, 230] on input "2" at bounding box center [430, 229] width 12 height 6
type input "1"
click at [433, 230] on input "1" at bounding box center [430, 229] width 12 height 6
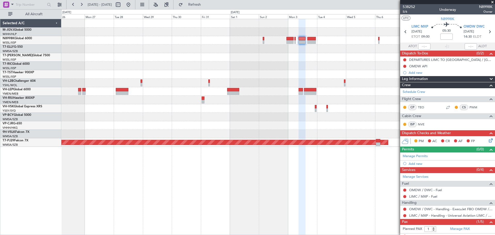
scroll to position [3, 0]
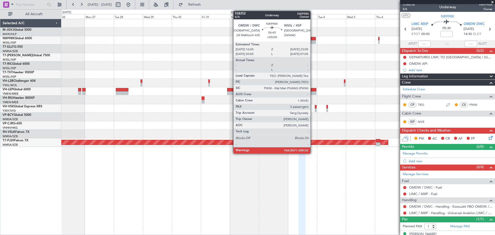
click at [313, 41] on div at bounding box center [311, 42] width 9 height 4
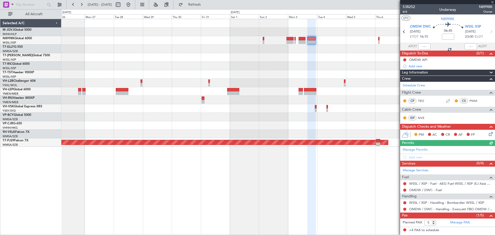
scroll to position [10, 0]
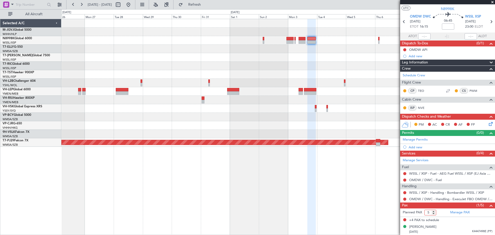
click at [434, 215] on input "5" at bounding box center [430, 213] width 12 height 6
click at [434, 214] on input "4" at bounding box center [430, 213] width 12 height 6
click at [434, 214] on input "3" at bounding box center [430, 213] width 12 height 6
click at [434, 214] on input "2" at bounding box center [430, 213] width 12 height 6
type input "1"
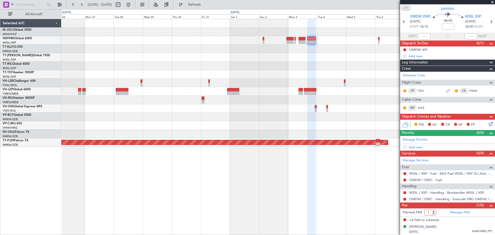
click at [434, 214] on input "1" at bounding box center [430, 213] width 12 height 6
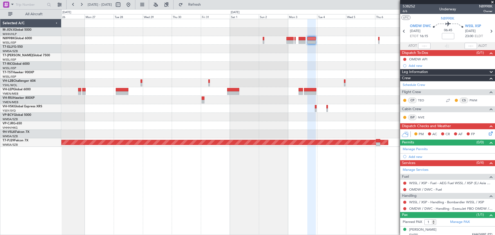
scroll to position [0, 0]
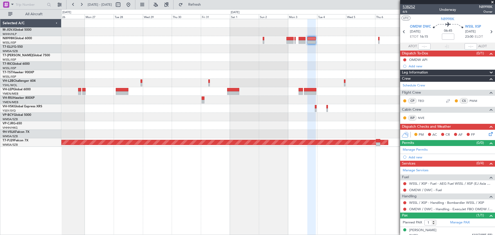
click at [413, 7] on span "538252" at bounding box center [409, 6] width 12 height 5
click at [405, 59] on fb-app "[DATE] - [DATE] Refresh Quick Links All Aircraft Planned Maint [GEOGRAPHIC_DATA…" at bounding box center [247, 119] width 495 height 231
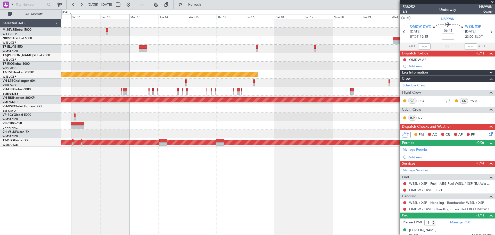
click at [354, 63] on div at bounding box center [277, 66] width 433 height 9
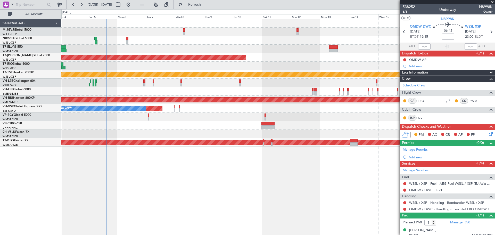
click at [354, 49] on div "Planned Maint [GEOGRAPHIC_DATA] (Seletar) Planned Maint [GEOGRAPHIC_DATA] (Sele…" at bounding box center [277, 83] width 433 height 128
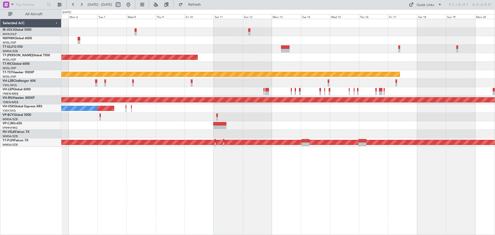
click at [204, 57] on div "Planned Maint [GEOGRAPHIC_DATA] (Seletar) Planned Maint [GEOGRAPHIC_DATA] (Sele…" at bounding box center [277, 83] width 433 height 128
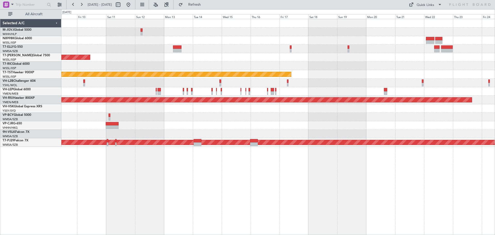
click at [323, 42] on div at bounding box center [277, 40] width 433 height 9
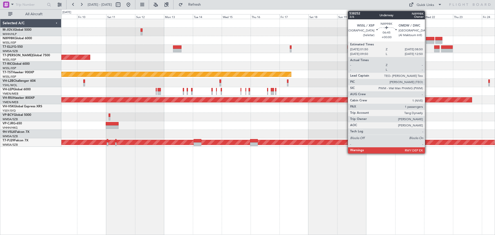
click at [427, 39] on div at bounding box center [430, 39] width 9 height 4
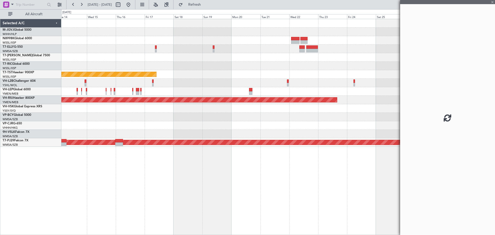
click at [262, 45] on div "Planned Maint [GEOGRAPHIC_DATA] (Seletar) Planned Maint [GEOGRAPHIC_DATA] (Sele…" at bounding box center [277, 83] width 433 height 128
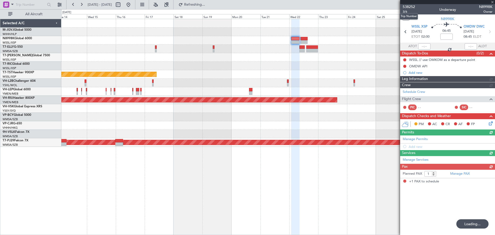
click at [411, 6] on span "538252" at bounding box center [409, 6] width 12 height 5
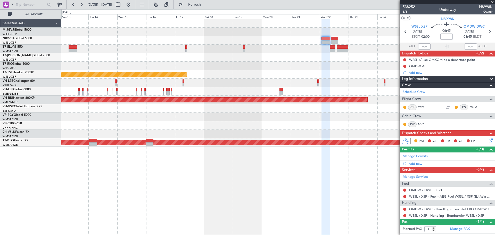
click at [179, 41] on div at bounding box center [277, 40] width 433 height 9
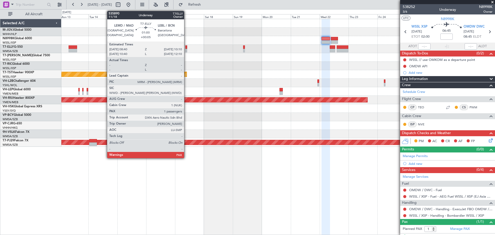
click at [186, 49] on div at bounding box center [186, 51] width 2 height 4
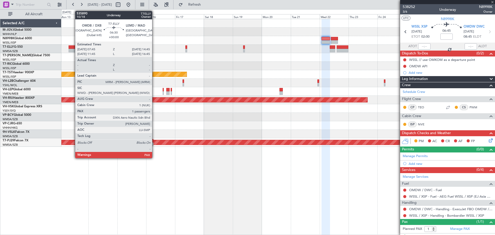
click at [72, 48] on div at bounding box center [73, 47] width 9 height 4
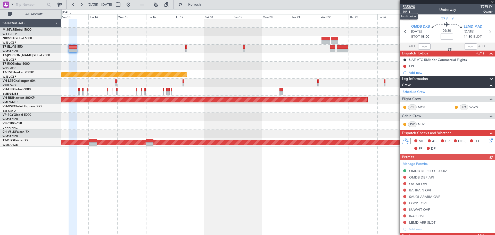
click at [406, 6] on span "535890" at bounding box center [409, 6] width 12 height 5
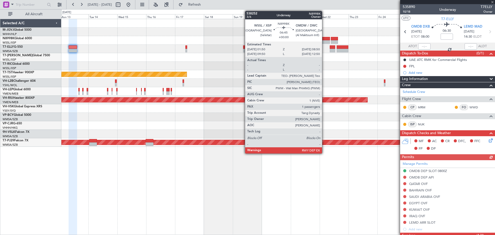
click at [324, 40] on div at bounding box center [325, 42] width 9 height 4
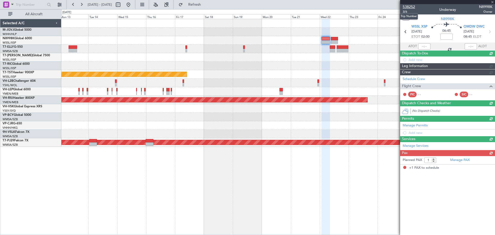
click at [410, 6] on span "538252" at bounding box center [409, 6] width 12 height 5
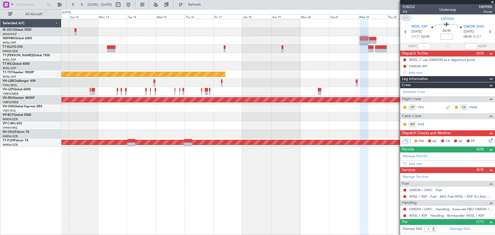
click at [316, 30] on div "Planned Maint [GEOGRAPHIC_DATA] (Seletar) Planned Maint [GEOGRAPHIC_DATA] (Sele…" at bounding box center [277, 83] width 433 height 128
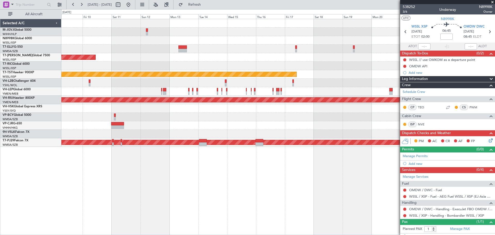
click at [116, 50] on div "Planned Maint [GEOGRAPHIC_DATA] (Seletar) Planned Maint [GEOGRAPHIC_DATA] (Sele…" at bounding box center [277, 83] width 433 height 128
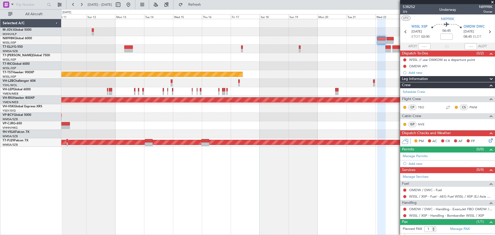
click at [274, 41] on div at bounding box center [277, 40] width 433 height 9
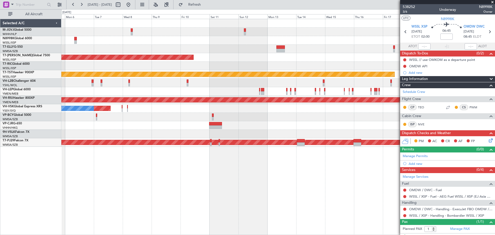
click at [279, 39] on div at bounding box center [277, 40] width 433 height 9
click at [282, 36] on div "Planned Maint [GEOGRAPHIC_DATA] (Seletar) Planned Maint [GEOGRAPHIC_DATA] (Sele…" at bounding box center [277, 83] width 433 height 128
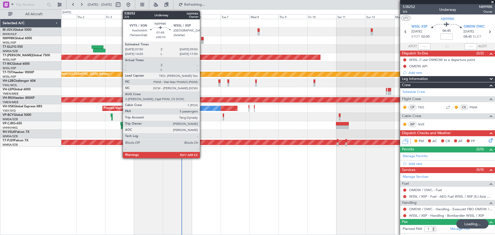
click at [202, 41] on div at bounding box center [202, 42] width 3 height 4
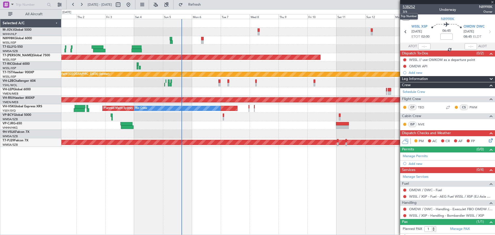
type input "+00:10"
type input "5"
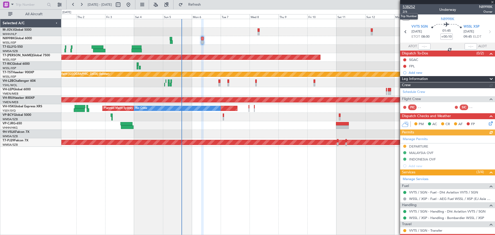
click at [411, 6] on span "538252" at bounding box center [409, 6] width 12 height 5
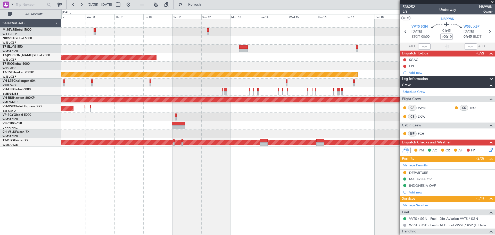
click at [126, 52] on div at bounding box center [277, 49] width 433 height 9
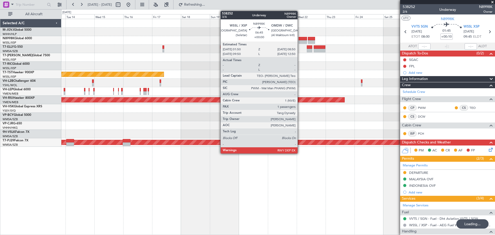
click at [300, 41] on div at bounding box center [302, 42] width 9 height 4
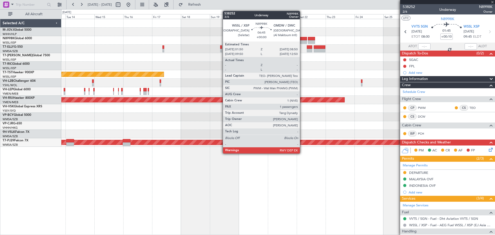
type input "1"
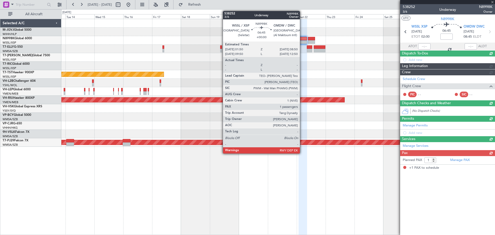
click at [302, 41] on div at bounding box center [302, 42] width 9 height 4
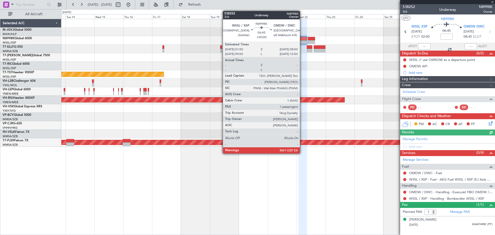
click at [302, 41] on div at bounding box center [302, 42] width 9 height 4
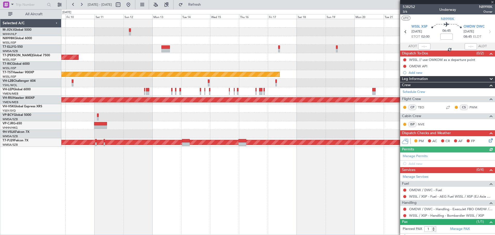
click at [240, 49] on div "Planned Maint Singapore (Seletar) Planned Maint Singapore (Seletar) Planned Mai…" at bounding box center [277, 83] width 433 height 128
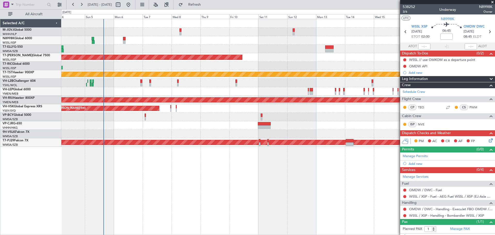
click at [300, 47] on div "Planned Maint Singapore (Seletar) Planned Maint Singapore (Seletar) Planned Mai…" at bounding box center [277, 83] width 433 height 128
click at [420, 125] on link "NVE" at bounding box center [424, 124] width 12 height 5
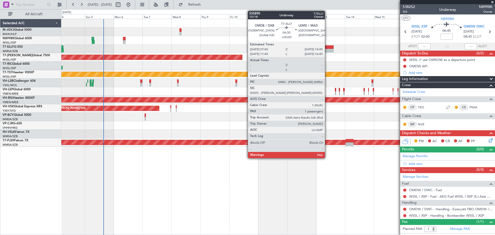
click at [327, 49] on div at bounding box center [329, 51] width 9 height 4
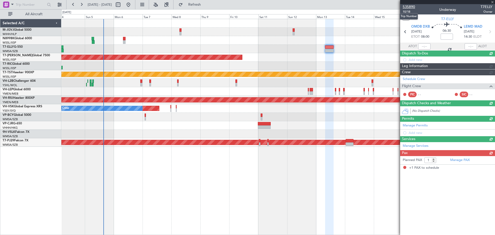
click at [404, 7] on span "535890" at bounding box center [409, 6] width 12 height 5
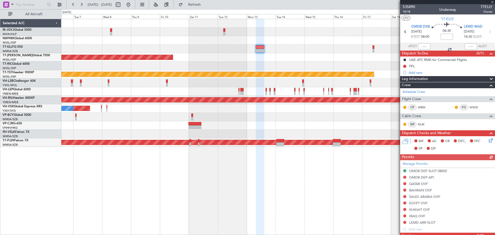
click at [226, 58] on div "Planned Maint [GEOGRAPHIC_DATA] (Seletar)" at bounding box center [277, 57] width 433 height 9
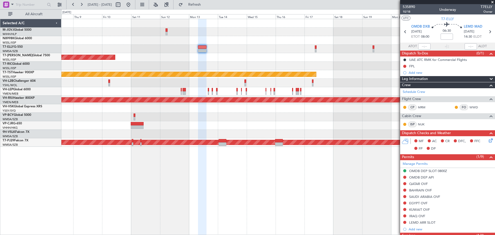
click at [171, 55] on div "Planned Maint Singapore (Seletar) Planned Maint Singapore (Seletar) Planned Mai…" at bounding box center [277, 83] width 433 height 128
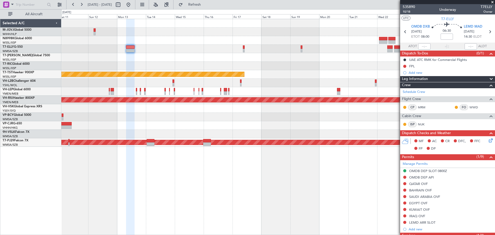
click at [177, 57] on div "Planned Maint Singapore (Seletar) Planned Maint Singapore (Seletar) Planned Mai…" at bounding box center [277, 83] width 433 height 128
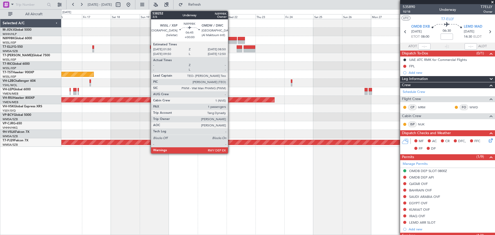
click at [230, 37] on div at bounding box center [232, 39] width 9 height 4
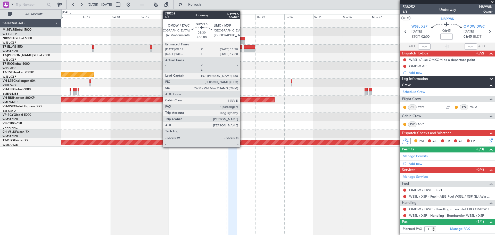
click at [242, 40] on div at bounding box center [241, 39] width 7 height 4
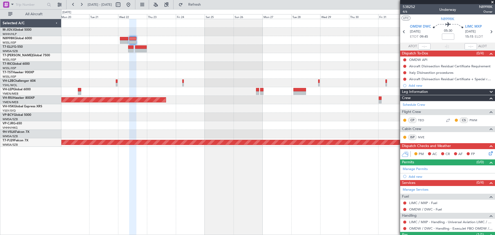
click at [240, 77] on div "Planned Maint [GEOGRAPHIC_DATA] (Seletar) Planned Maint [GEOGRAPHIC_DATA] ([GEO…" at bounding box center [277, 83] width 433 height 128
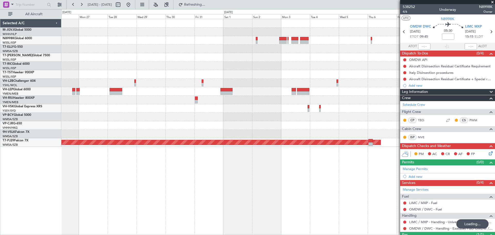
click at [187, 82] on div "Planned Maint Melbourne (Essendon) Planned Maint Kuala Lumpur (Sultan Abdul Azi…" at bounding box center [277, 83] width 433 height 128
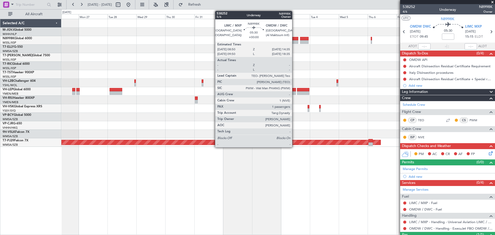
click at [294, 39] on div at bounding box center [294, 39] width 7 height 4
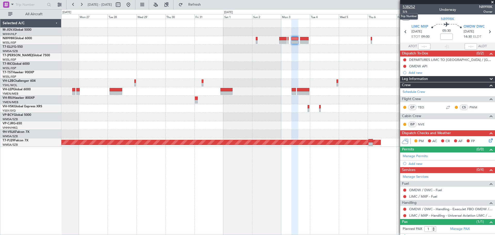
click at [409, 7] on span "538252" at bounding box center [409, 6] width 12 height 5
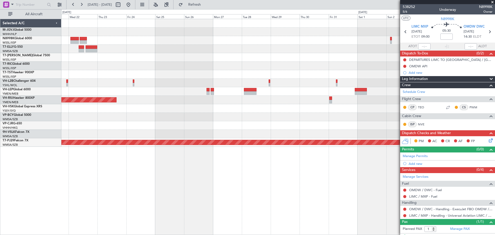
click at [355, 40] on div at bounding box center [277, 40] width 433 height 9
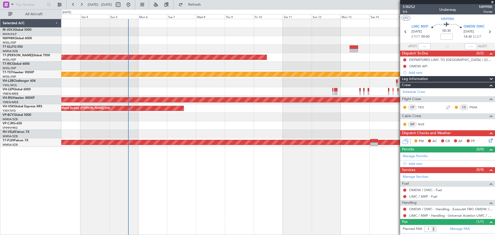
click at [388, 36] on div "Planned Maint Singapore (Seletar) Planned Maint Singapore (Seletar) Planned Mai…" at bounding box center [277, 83] width 433 height 128
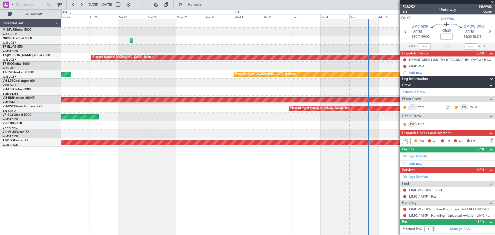
click at [336, 23] on div "Planned Maint Hong Kong (Hong Kong Intl) Planned Maint Singapore (Seletar) Plan…" at bounding box center [277, 83] width 433 height 128
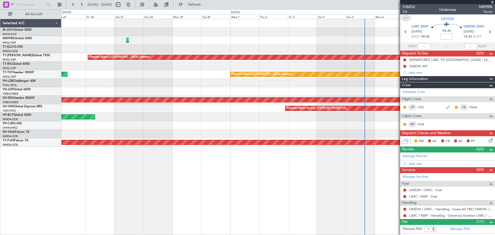
click at [304, 34] on div "Planned Maint Hong Kong (Hong Kong Intl) Planned Maint Singapore (Seletar) Plan…" at bounding box center [277, 83] width 433 height 128
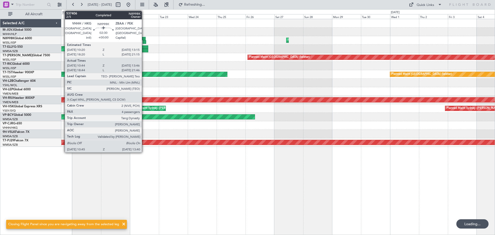
click at [144, 39] on div at bounding box center [144, 39] width 4 height 4
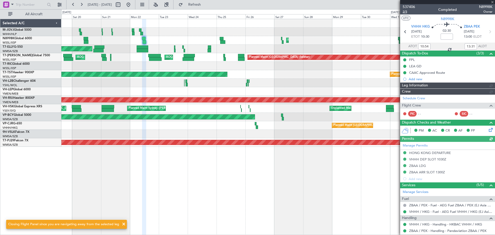
type input "Hafiz Sapuwan (HHAFI)"
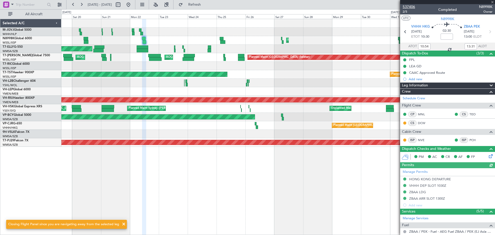
click at [410, 7] on span "537406" at bounding box center [409, 6] width 12 height 5
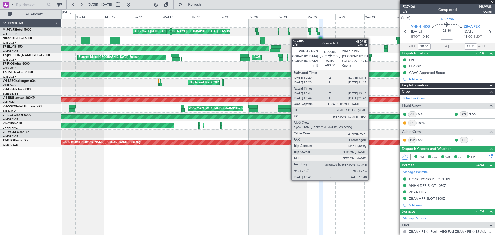
click at [318, 39] on div "Planned Maint Hong Kong (Hong Kong Intl) Planned Maint Singapore (Seletar)" at bounding box center [277, 40] width 433 height 9
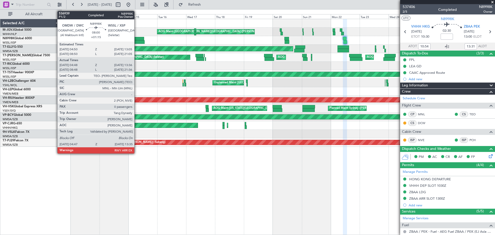
click at [137, 40] on div at bounding box center [139, 39] width 10 height 4
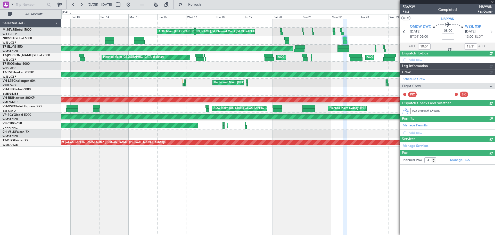
type input "+01:15"
type input "04:58"
type input "0"
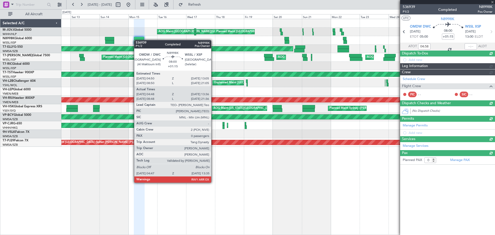
type input "Terry Leung (LEU)"
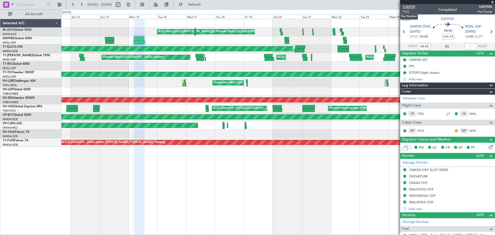
click at [407, 6] on span "536939" at bounding box center [409, 6] width 12 height 5
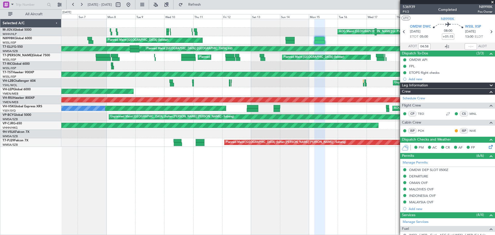
click at [262, 30] on div "MEL Jakarta (Halim Intl) MEL Jakarta (Halim Intl) MEL Jakarta (Halim Intl) AOG …" at bounding box center [277, 32] width 433 height 9
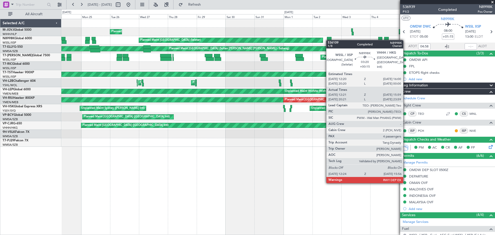
click at [325, 40] on div "Planned Maint Singapore (Seletar) Planned Maint Singapore (Seletar)" at bounding box center [277, 40] width 433 height 9
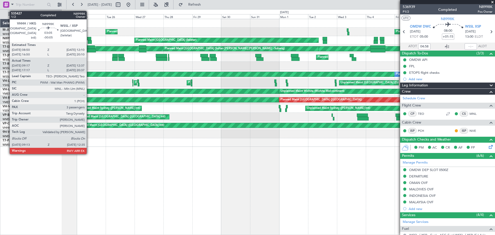
click at [89, 39] on div at bounding box center [89, 39] width 4 height 4
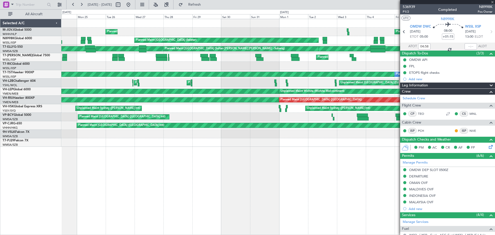
type input "-00:05"
type input "09:27"
type input "12:32"
type input "3"
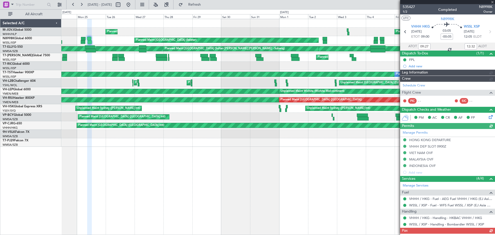
type input "Terry Leung (LEU)"
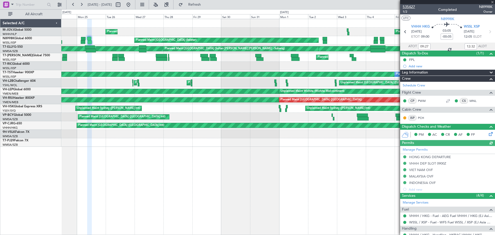
click at [412, 6] on span "535427" at bounding box center [409, 6] width 12 height 5
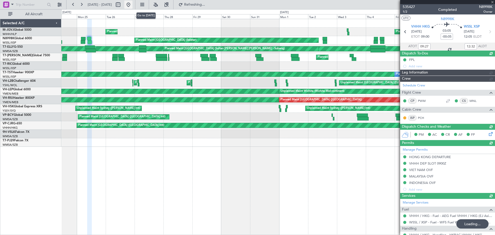
click at [132, 5] on button at bounding box center [128, 5] width 8 height 8
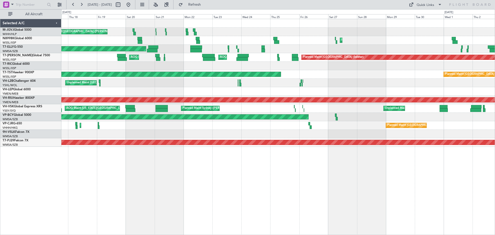
click at [389, 22] on div "Planned Maint Singapore (Seletar) MEL Jakarta (Halim Intl) MEL Jakarta (Halim I…" at bounding box center [277, 83] width 433 height 128
click at [336, 23] on div at bounding box center [277, 23] width 433 height 9
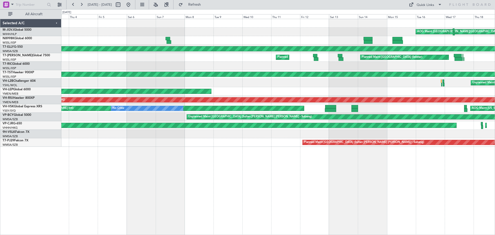
click at [323, 27] on div "Planned Maint Singapore (Seletar) MEL Jakarta (Halim Intl) MEL Jakarta (Halim I…" at bounding box center [277, 83] width 433 height 128
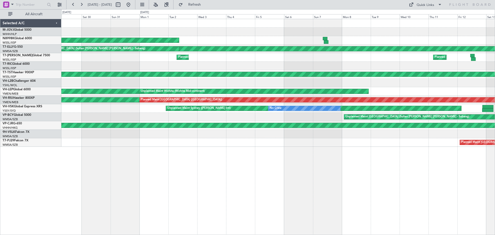
click at [351, 25] on div at bounding box center [277, 23] width 433 height 9
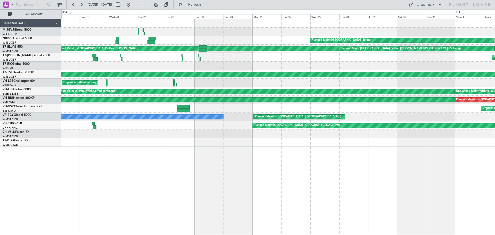
click at [384, 13] on div "Planned Maint Singapore (Seletar) MEL Dubai (Dubai Intl) Planned Maint Kuala Lu…" at bounding box center [247, 122] width 495 height 226
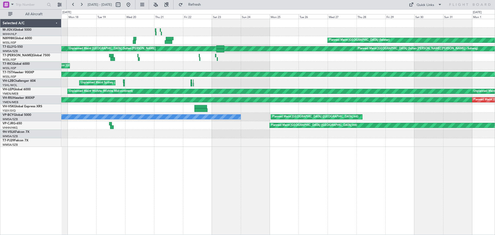
click at [244, 20] on div at bounding box center [277, 23] width 433 height 9
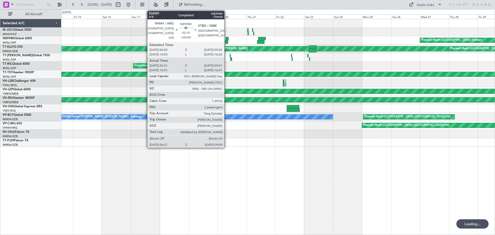
click at [227, 38] on div at bounding box center [227, 39] width 3 height 4
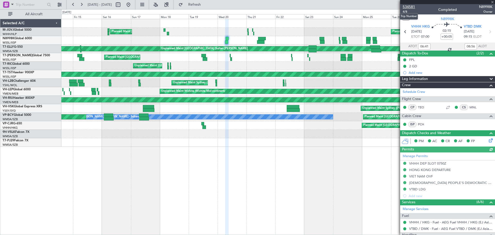
click at [405, 7] on span "534581" at bounding box center [409, 6] width 12 height 5
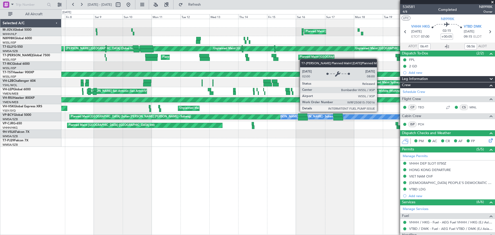
click at [320, 57] on div "Planned Maint Singapore (Seletar) Planned Maint Jakarta (Halim Intl) MEL Dubai …" at bounding box center [277, 83] width 433 height 128
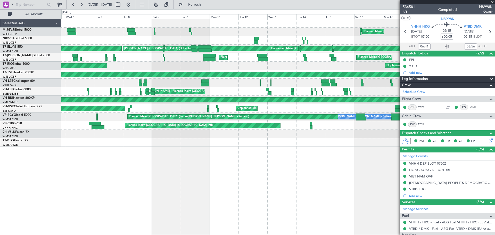
click at [385, 43] on div at bounding box center [277, 40] width 433 height 9
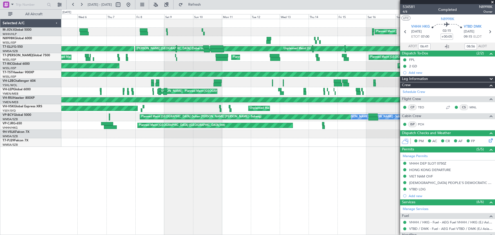
click at [360, 48] on div "MEL Dubai (Dubai Intl) Unplanned Maint Kuala Lumpur (Sultan Abdul Aziz Shah - S…" at bounding box center [277, 49] width 433 height 9
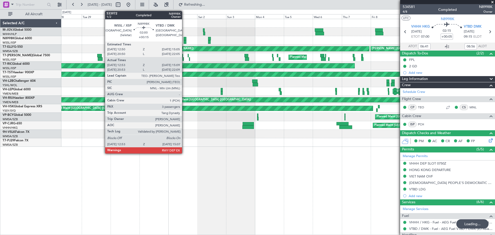
click at [184, 38] on div at bounding box center [185, 39] width 3 height 4
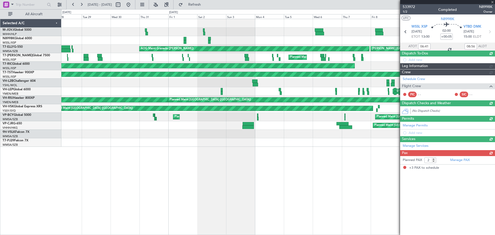
type input "+00:15"
type input "13:03"
type input "15:04"
type input "3"
type input "21:03"
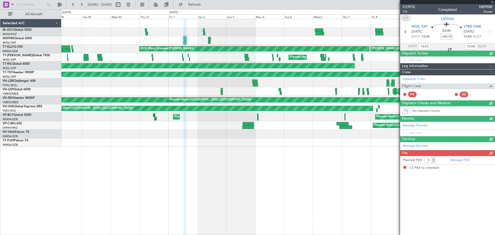
type input "22:04"
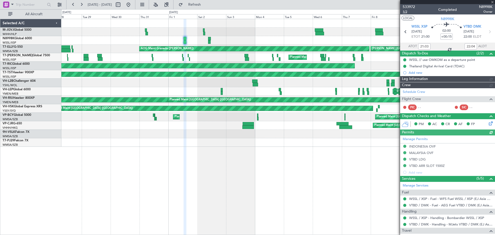
type input "13:03"
type input "15:04"
type input "Terry Leung (LEU)"
click at [407, 7] on span "533972" at bounding box center [409, 6] width 12 height 5
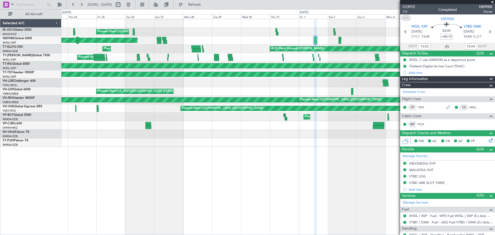
click at [302, 24] on div "Planned Maint Singapore (Seletar) Planned Maint Singapore (Seletar) MEL Singapo…" at bounding box center [277, 83] width 433 height 128
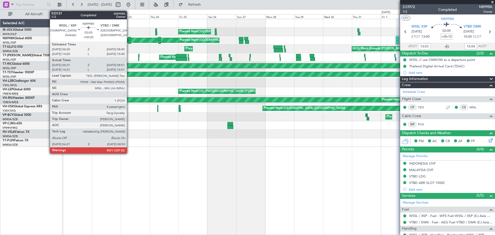
click at [129, 39] on div at bounding box center [129, 39] width 3 height 4
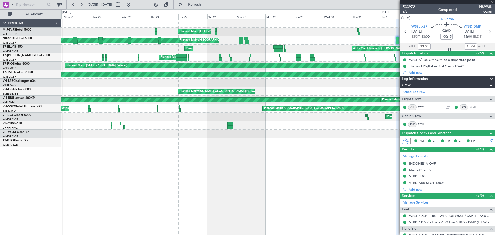
type input "+00:20"
type input "06:41"
type input "08:46"
type input "8"
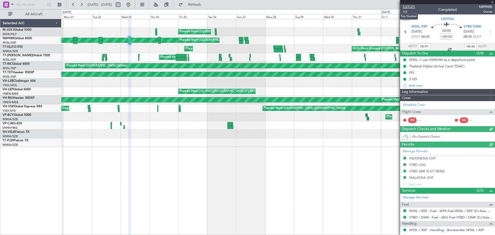
click at [409, 7] on span "533121" at bounding box center [409, 6] width 12 height 5
type input "Hafiz Sapuwan (HHAFI)"
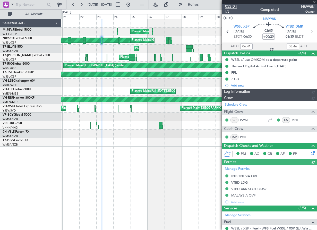
type input "Hafiz Sapuwan (HHAFI)"
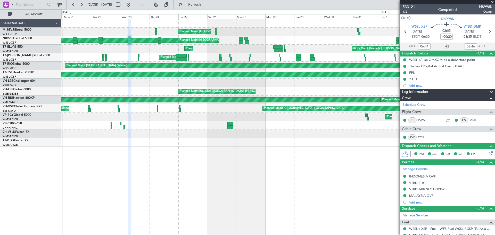
type input "Hafiz Sapuwan (HHAFI)"
click at [132, 2] on button at bounding box center [128, 5] width 8 height 8
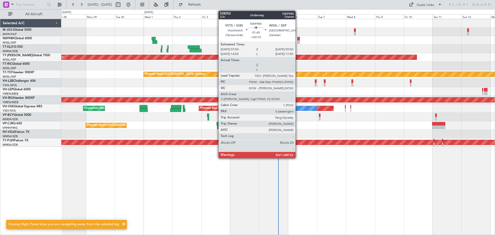
click at [298, 40] on div at bounding box center [298, 42] width 3 height 4
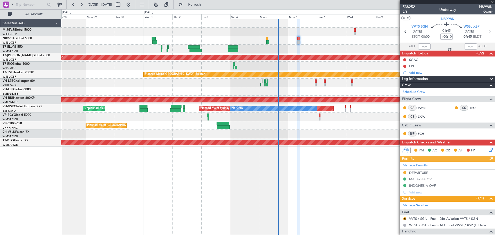
scroll to position [97, 0]
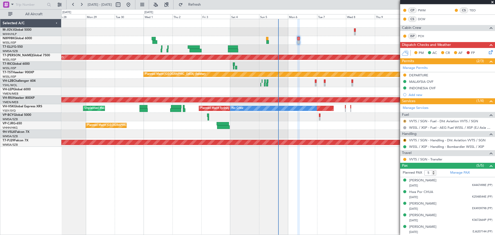
click at [405, 120] on button "R" at bounding box center [404, 121] width 3 height 3
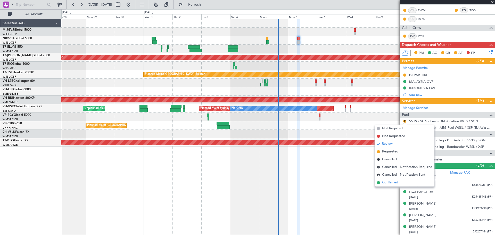
click at [398, 181] on span "Confirmed" at bounding box center [390, 182] width 16 height 5
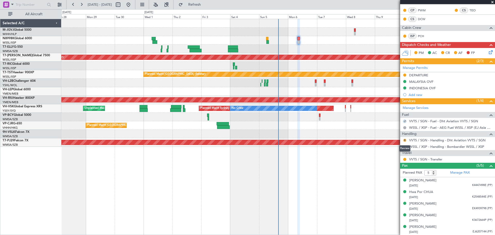
click at [405, 139] on button "R" at bounding box center [404, 140] width 3 height 3
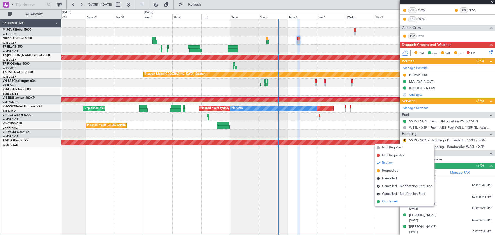
click at [392, 201] on span "Confirmed" at bounding box center [390, 201] width 16 height 5
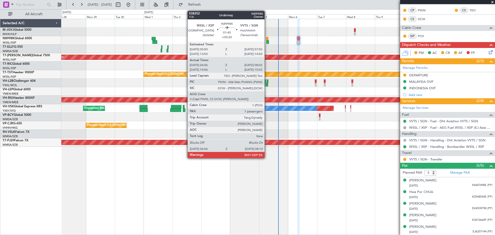
click at [267, 40] on div at bounding box center [267, 39] width 3 height 4
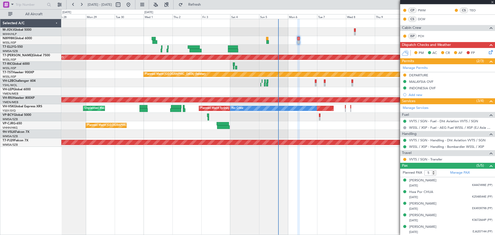
type input "+00:20"
type input "06:16"
type input "07:57"
type input "7"
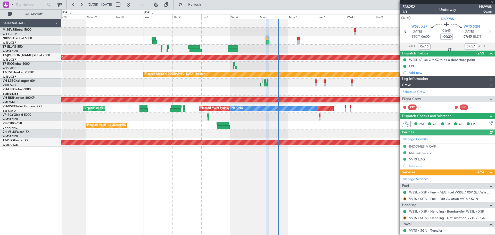
type input "Brien Tan (BTA)"
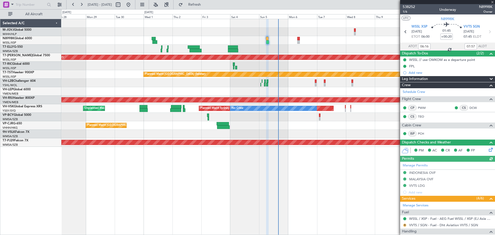
click at [404, 224] on button "R" at bounding box center [404, 224] width 3 height 3
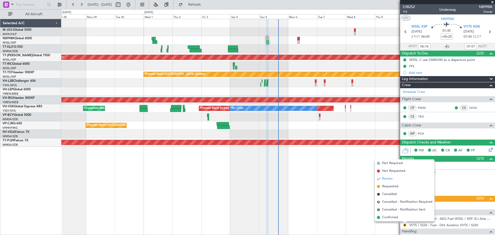
click at [396, 216] on mat-tooltip-component "Review" at bounding box center [404, 217] width 19 height 14
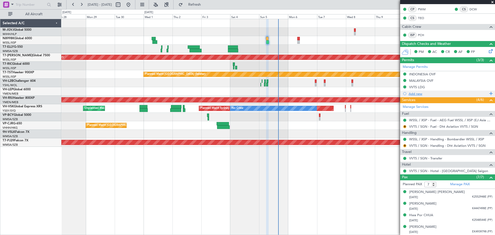
scroll to position [133, 0]
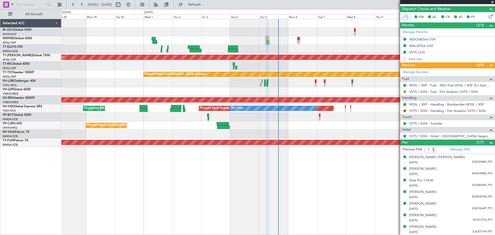
click at [405, 90] on button "R" at bounding box center [404, 91] width 3 height 3
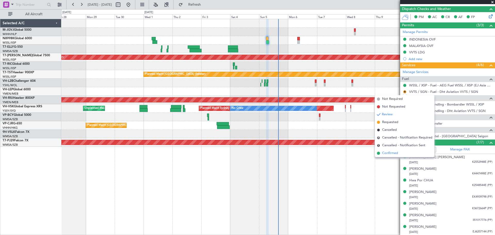
click at [400, 152] on li "Confirmed" at bounding box center [405, 153] width 60 height 8
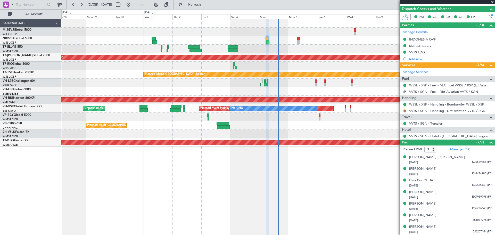
click at [405, 109] on button "R" at bounding box center [404, 110] width 3 height 3
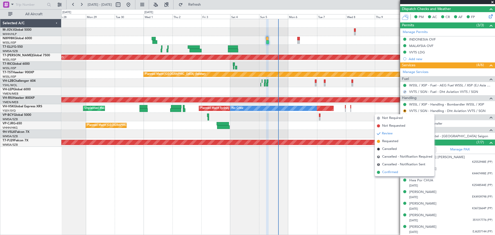
click at [390, 171] on span "Confirmed" at bounding box center [390, 172] width 16 height 5
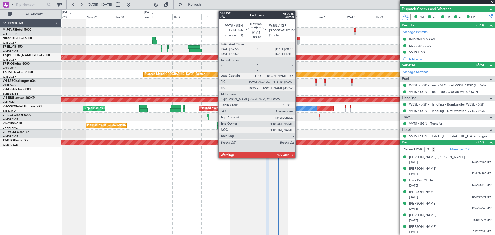
click at [298, 40] on div at bounding box center [298, 42] width 3 height 4
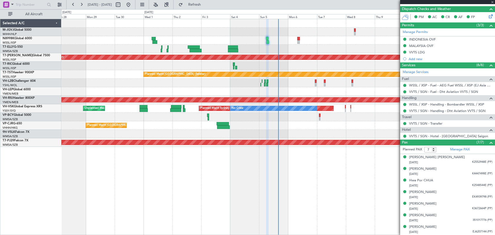
type input "+00:10"
type input "5"
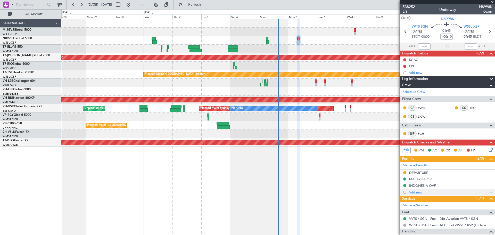
scroll to position [97, 0]
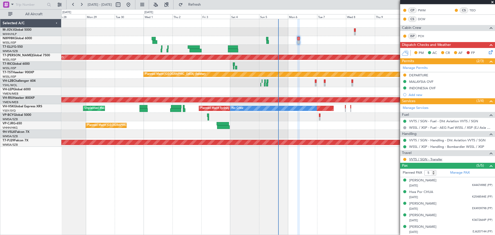
click at [424, 160] on link "VVTS / SGN - Transfer" at bounding box center [425, 159] width 33 height 4
click at [405, 159] on button at bounding box center [404, 159] width 3 height 3
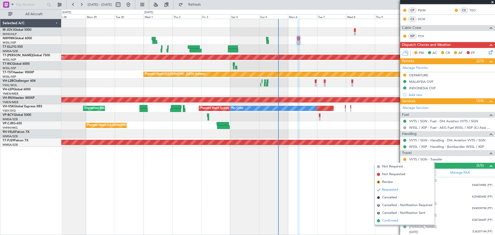
click at [385, 219] on span "Confirmed" at bounding box center [390, 220] width 16 height 5
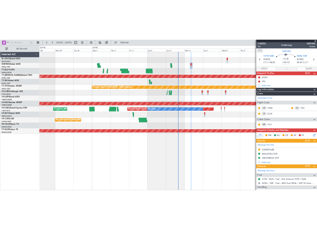
scroll to position [0, 0]
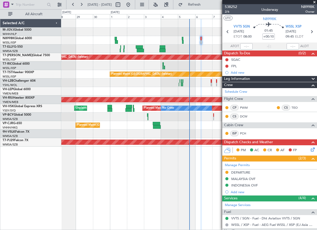
click at [164, 31] on div at bounding box center [189, 32] width 256 height 9
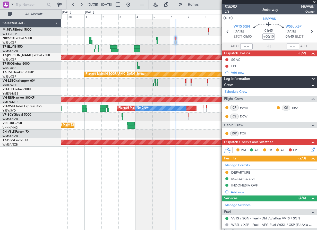
click at [140, 33] on div at bounding box center [189, 32] width 256 height 9
click at [98, 223] on div "Planned Maint Hong Kong (Hong Kong Intl) Planned Maint Singapore (Seletar) Plan…" at bounding box center [189, 124] width 256 height 211
click at [242, 172] on div "DEPARTURE" at bounding box center [240, 172] width 19 height 4
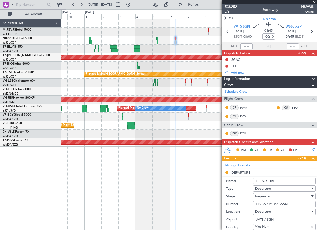
scroll to position [86, 0]
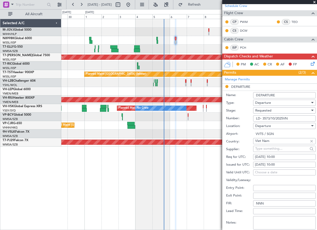
click at [272, 164] on div "[DATE] 10:00" at bounding box center [284, 164] width 59 height 5
select select "10"
select select "2025"
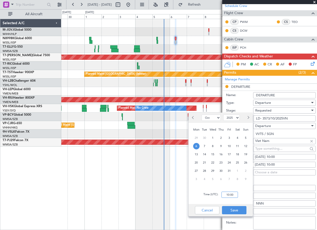
drag, startPoint x: 235, startPoint y: 196, endPoint x: 236, endPoint y: 193, distance: 3.1
click at [235, 197] on input "10:00" at bounding box center [230, 195] width 16 height 6
type input "08:00"
click at [236, 210] on button "Save" at bounding box center [234, 210] width 24 height 8
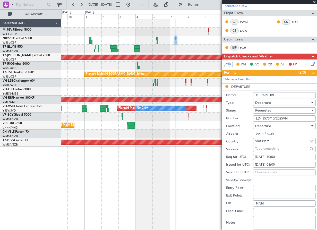
click at [269, 158] on div "[DATE] 10:00" at bounding box center [284, 157] width 59 height 5
select select "10"
select select "2025"
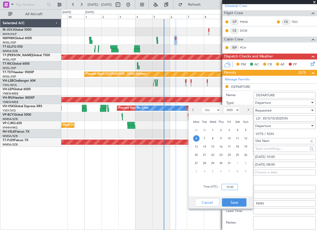
click at [231, 189] on input "10:00" at bounding box center [230, 187] width 16 height 6
type input "08:00"
click at [232, 201] on button "Save" at bounding box center [234, 202] width 24 height 8
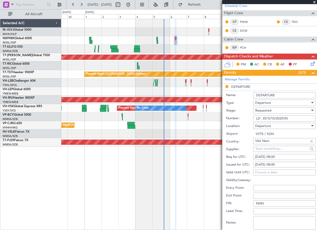
click at [260, 111] on span "Requested" at bounding box center [263, 110] width 16 height 5
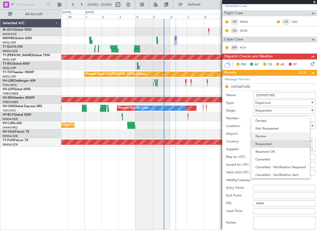
scroll to position [2, 0]
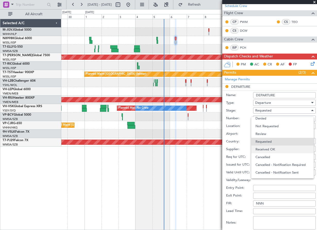
click at [265, 148] on span "Received OK" at bounding box center [283, 150] width 54 height 8
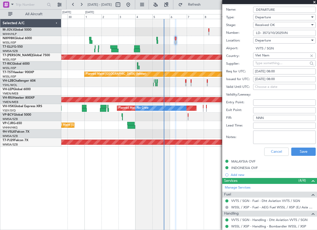
scroll to position [172, 0]
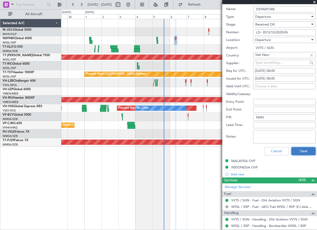
click at [295, 150] on button "Save" at bounding box center [304, 151] width 24 height 8
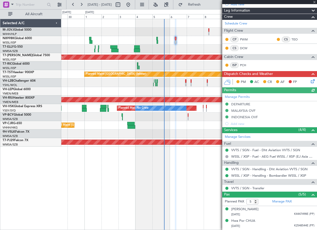
scroll to position [0, 0]
